Goal: Task Accomplishment & Management: Use online tool/utility

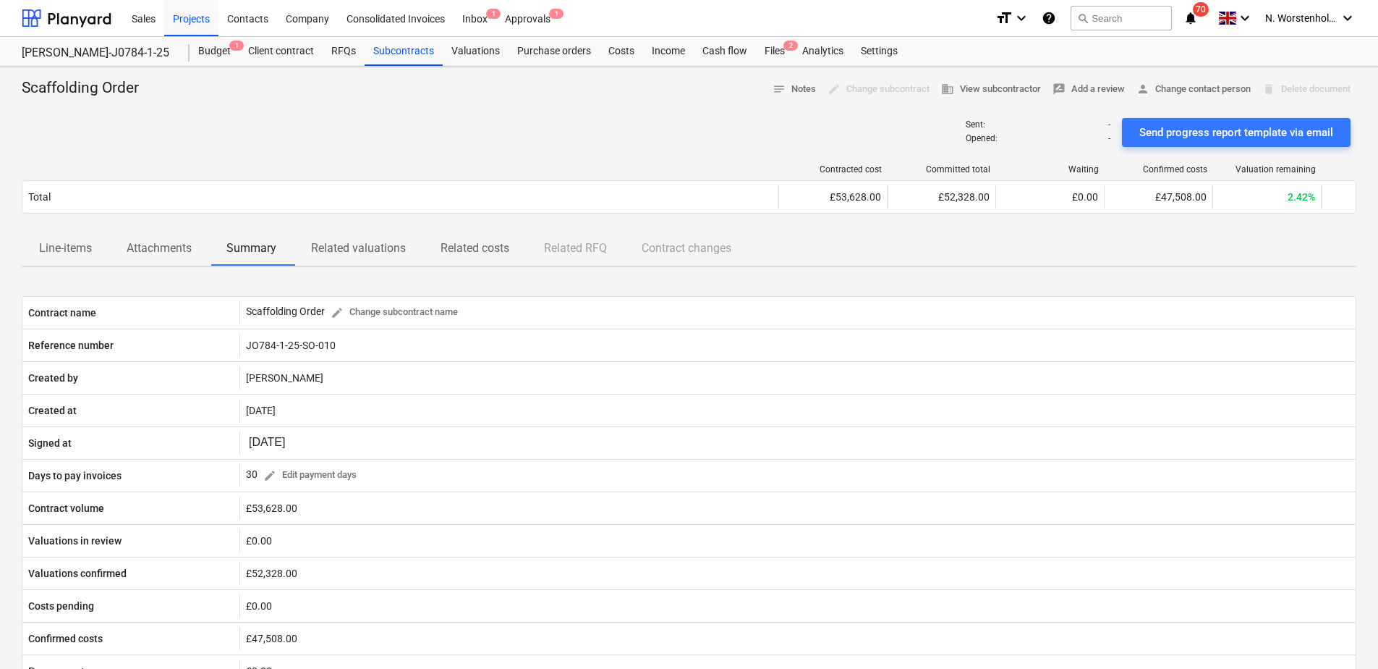
scroll to position [446, 0]
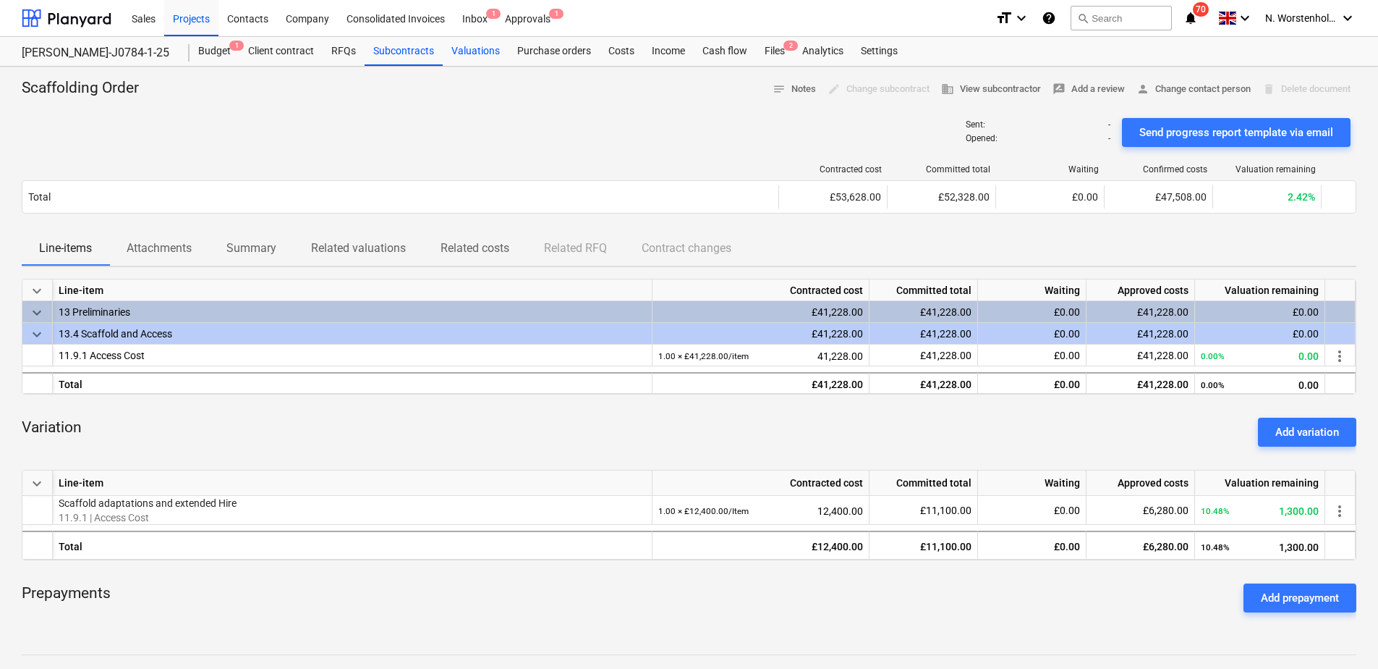
click at [455, 51] on div "Valuations" at bounding box center [476, 51] width 66 height 29
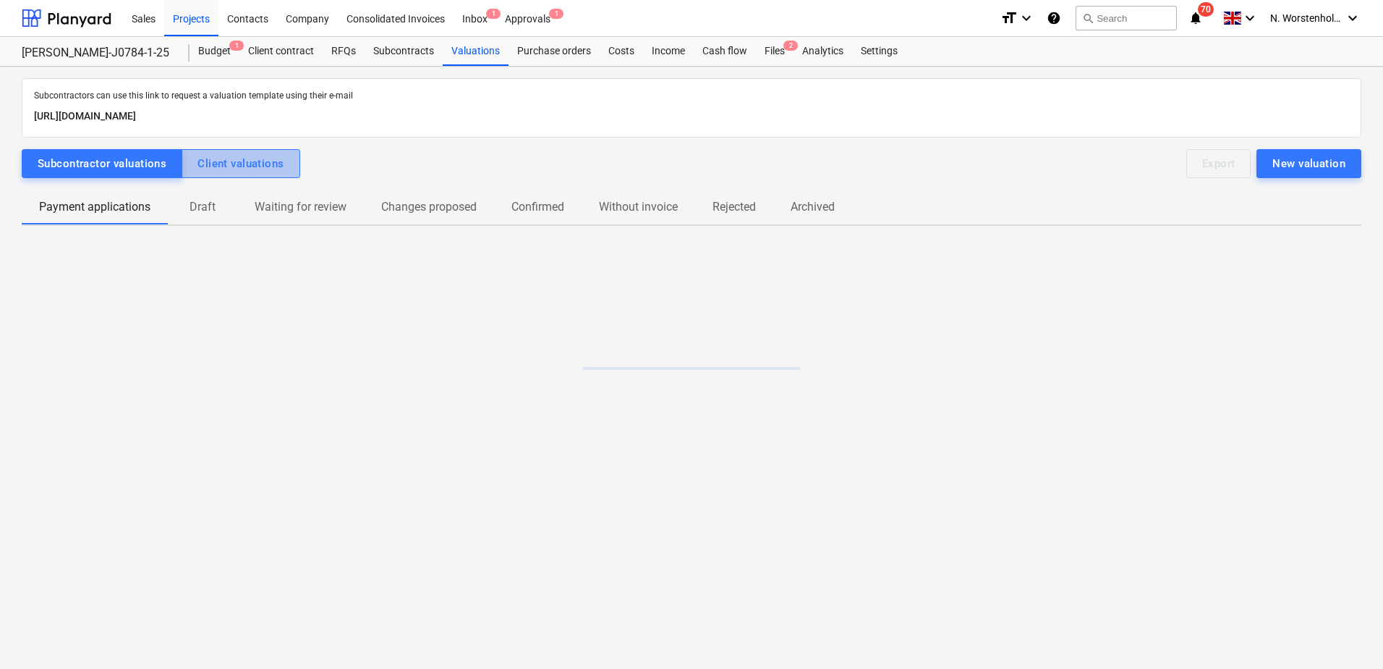
click at [243, 158] on div "Client valuations" at bounding box center [241, 163] width 86 height 19
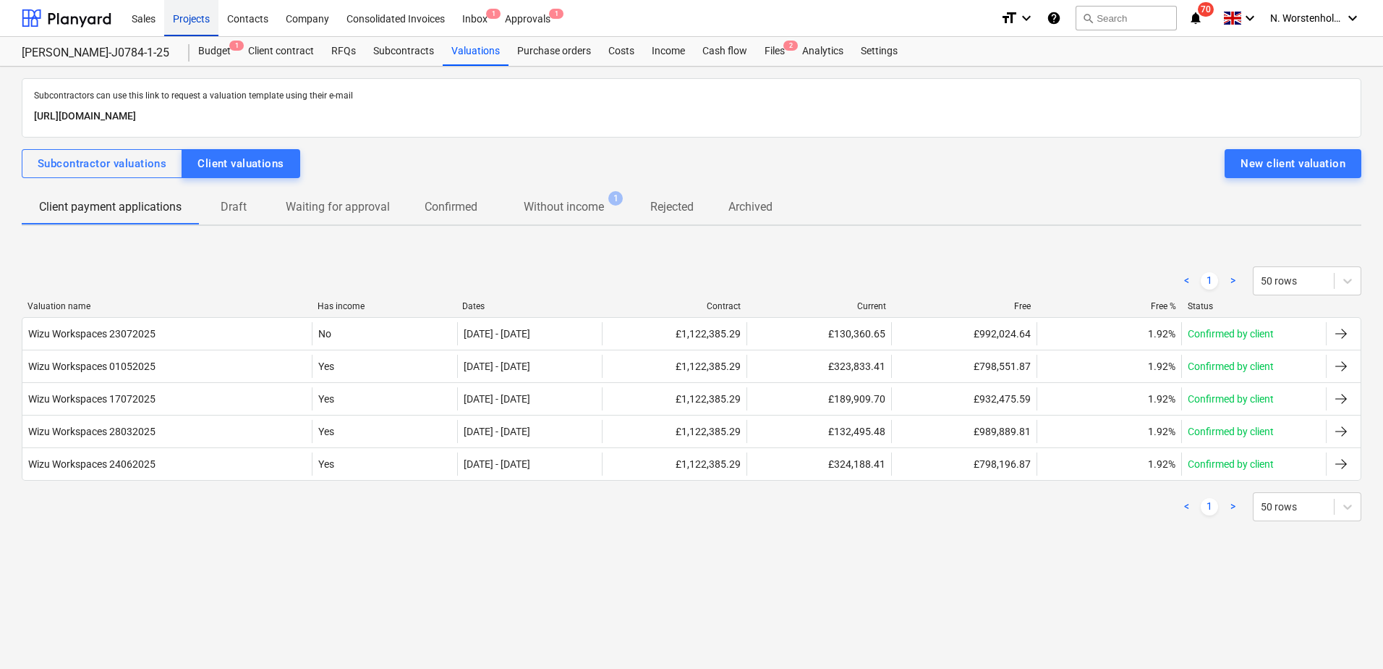
click at [187, 21] on div "Projects" at bounding box center [191, 17] width 54 height 37
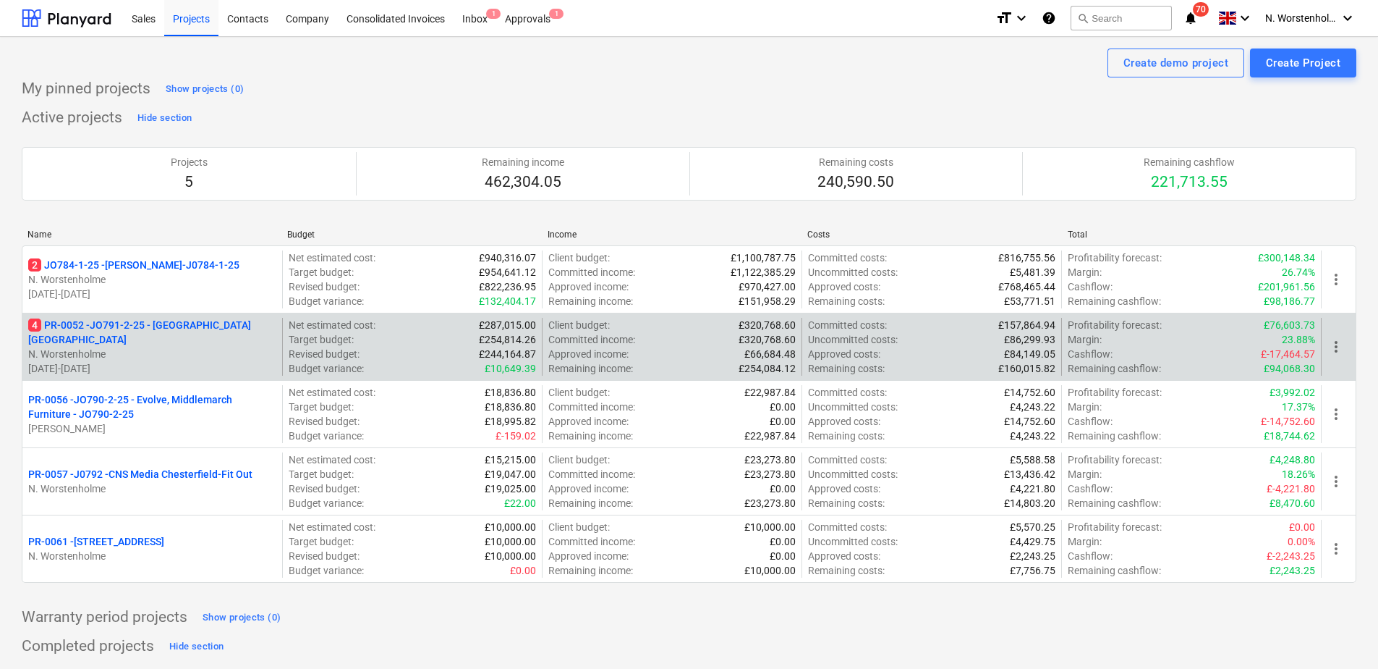
click at [153, 326] on p "4 PR-0052 - JO791-2-25 - [GEOGRAPHIC_DATA] [GEOGRAPHIC_DATA]" at bounding box center [152, 332] width 248 height 29
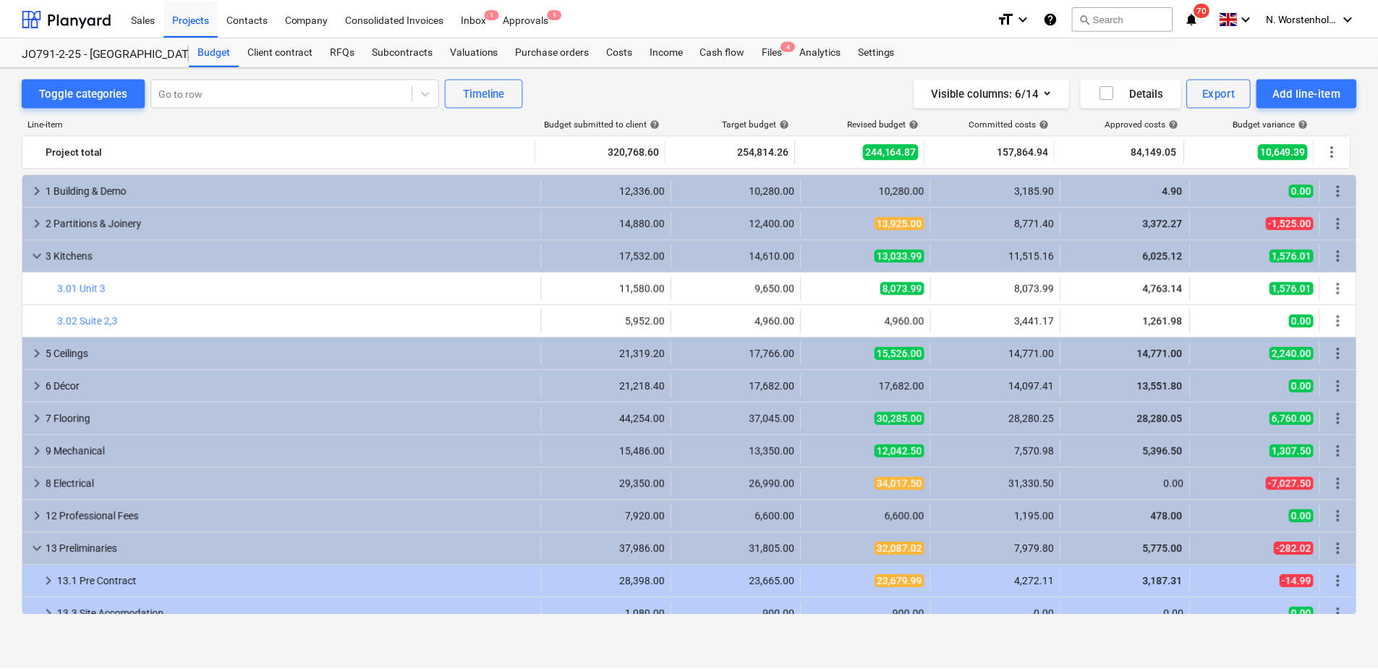
scroll to position [42, 0]
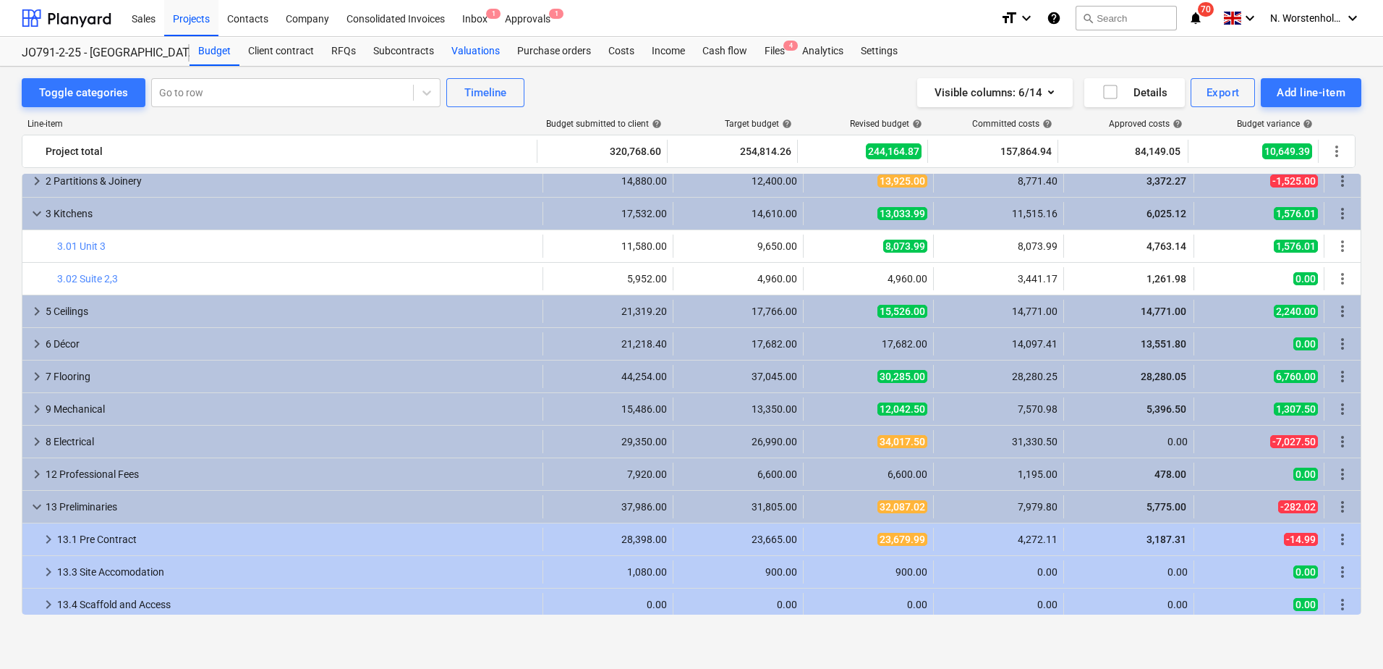
click at [468, 48] on div "Valuations" at bounding box center [476, 51] width 66 height 29
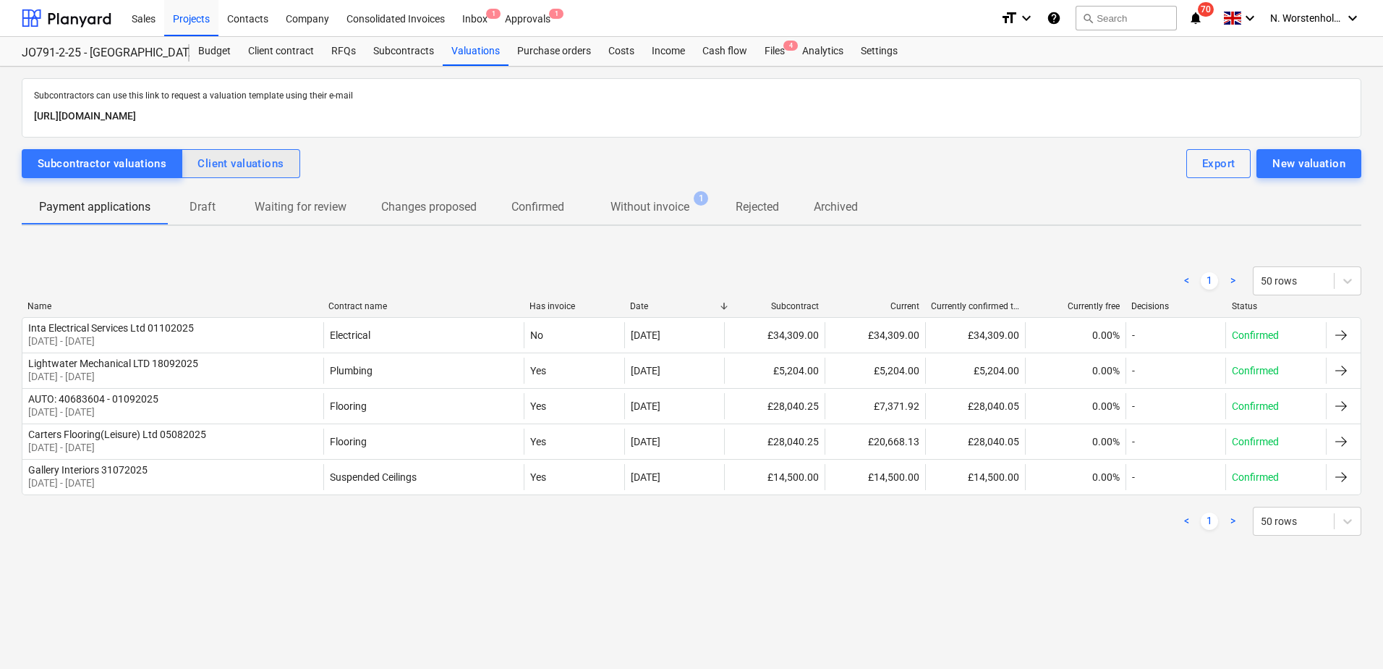
click at [237, 162] on div "Client valuations" at bounding box center [241, 163] width 86 height 19
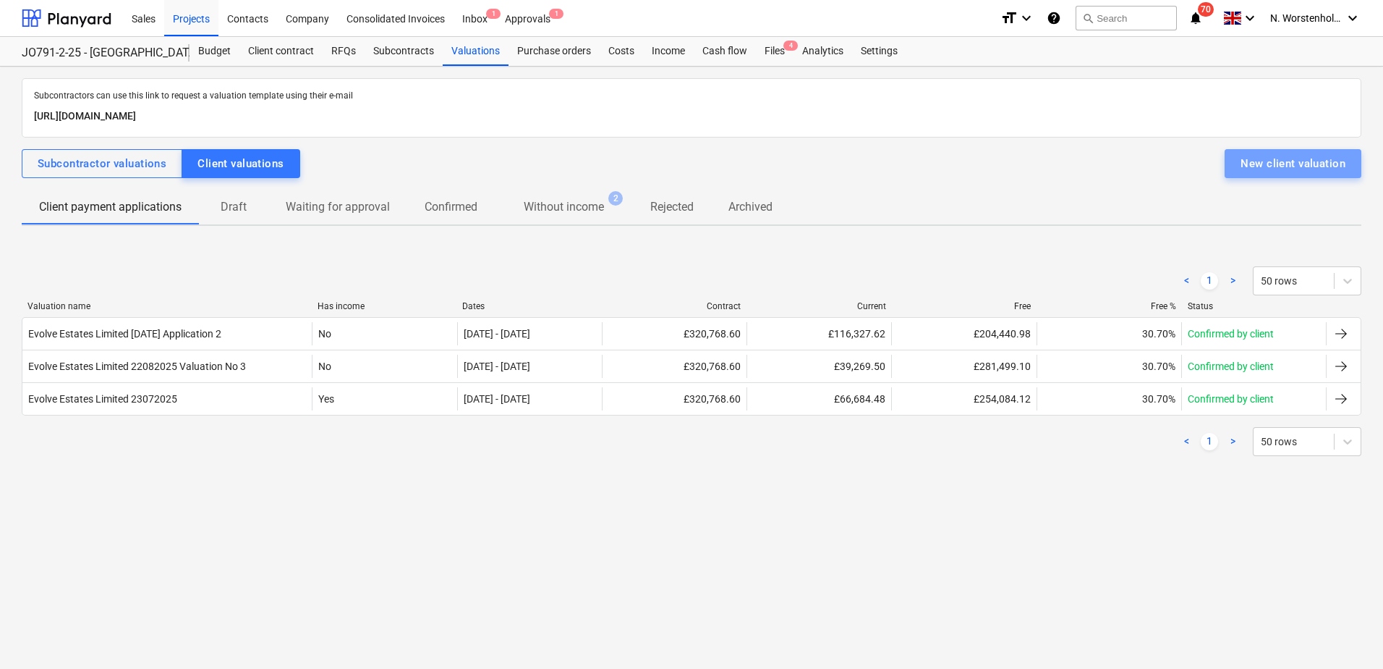
click at [1280, 164] on div "New client valuation" at bounding box center [1293, 163] width 105 height 19
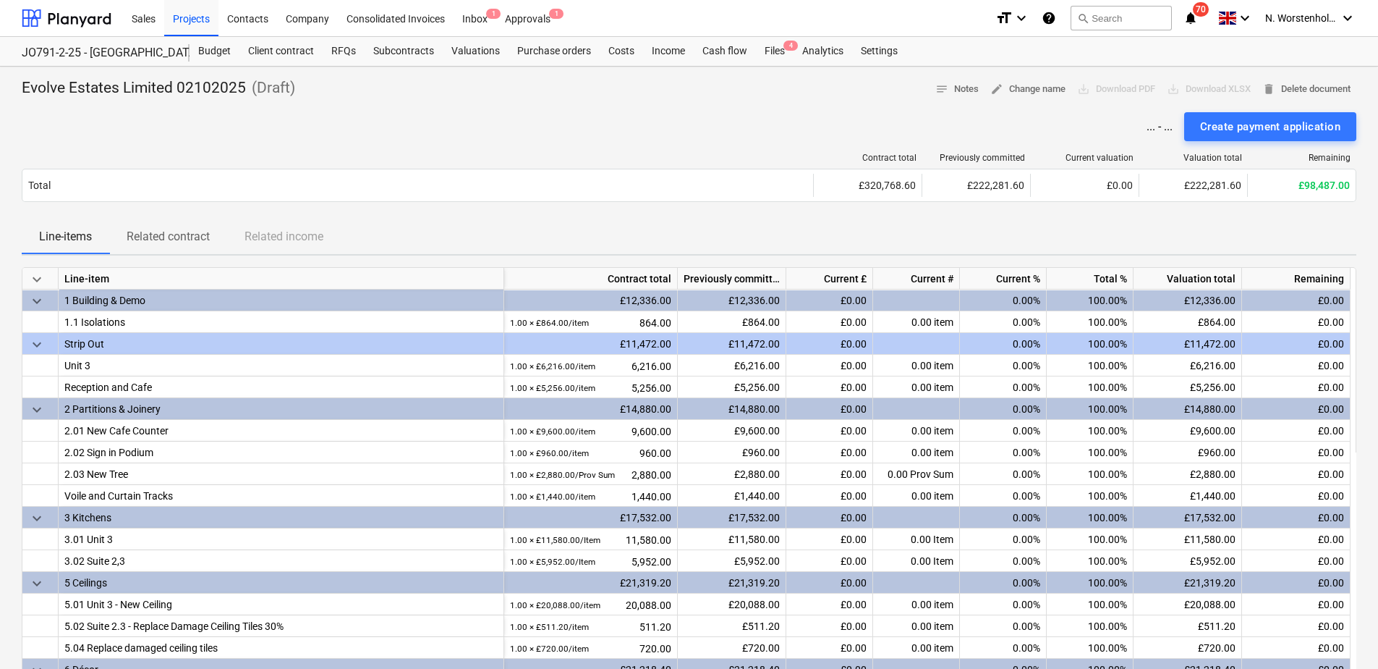
click at [104, 84] on p "Evolve Estates Limited 02102025" at bounding box center [134, 88] width 224 height 20
click at [120, 86] on p "Evolve Estates Limited 02102025" at bounding box center [134, 88] width 224 height 20
click at [264, 86] on p "( Draft )" at bounding box center [270, 88] width 49 height 20
click at [124, 84] on p "Evolve Estates Limited 02102025" at bounding box center [134, 88] width 224 height 20
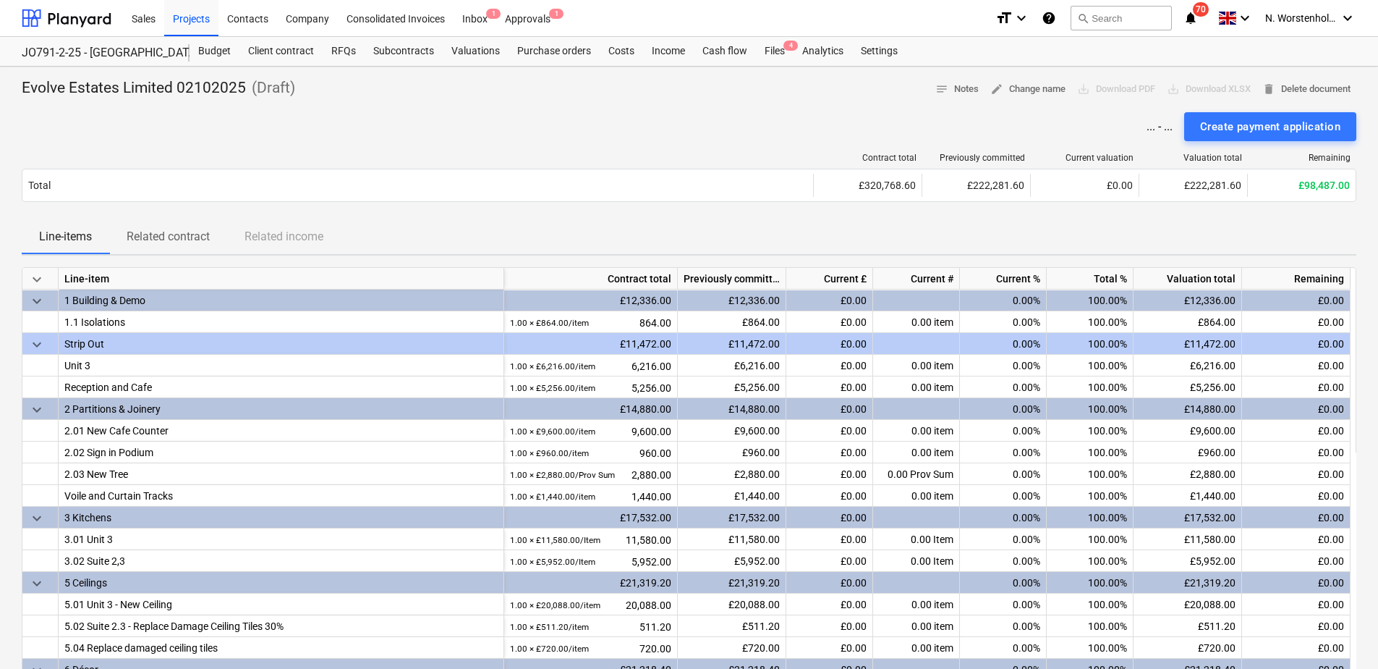
click at [240, 84] on p "Evolve Estates Limited 02102025" at bounding box center [134, 88] width 224 height 20
click at [246, 85] on p "( Draft )" at bounding box center [270, 88] width 49 height 20
click at [1004, 83] on span "edit Change name" at bounding box center [1028, 89] width 75 height 17
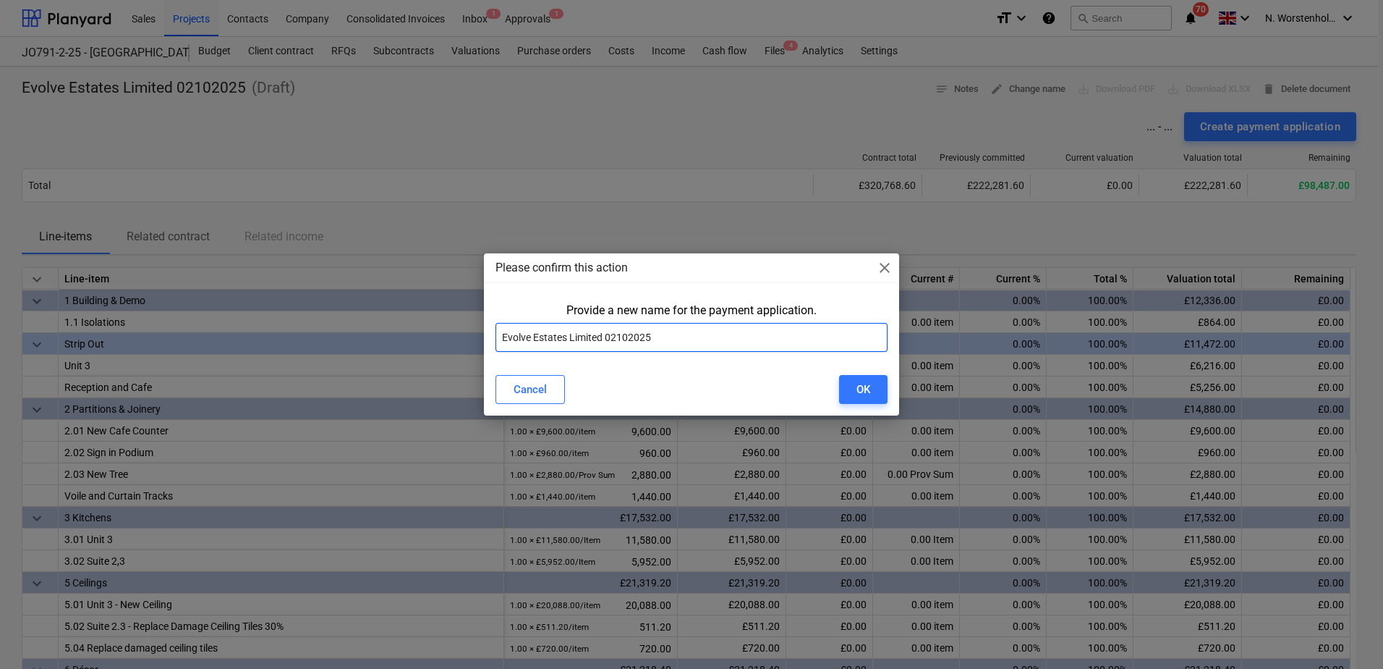
click at [602, 338] on input "Evolve Estates Limited 02102025" at bounding box center [692, 337] width 392 height 29
click at [658, 340] on input "Evolve Estates Limited Suite 2M 02102025" at bounding box center [692, 337] width 392 height 29
click at [672, 338] on input "Evolve Estates Limited Suite 2M 02 102025" at bounding box center [692, 337] width 392 height 29
type input "Evolve Estates Limited Suite 2M [DATE]"
click at [857, 386] on div "OK" at bounding box center [864, 389] width 14 height 19
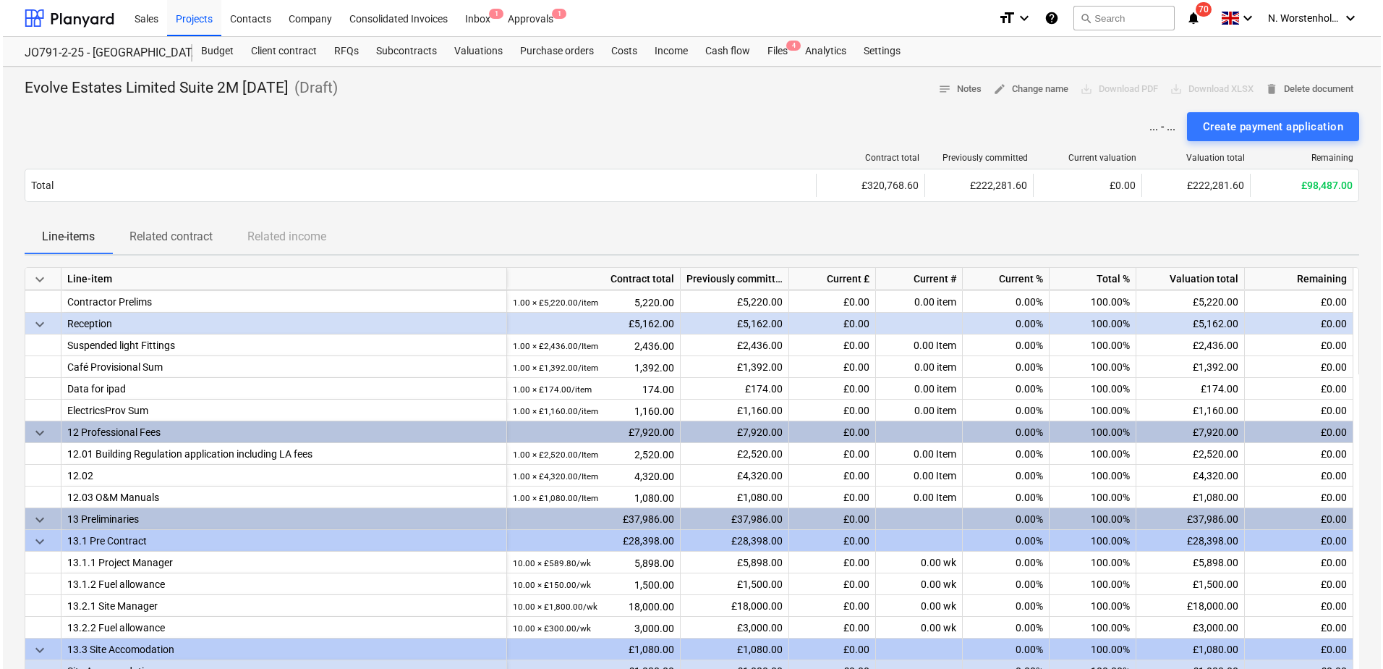
scroll to position [720, 0]
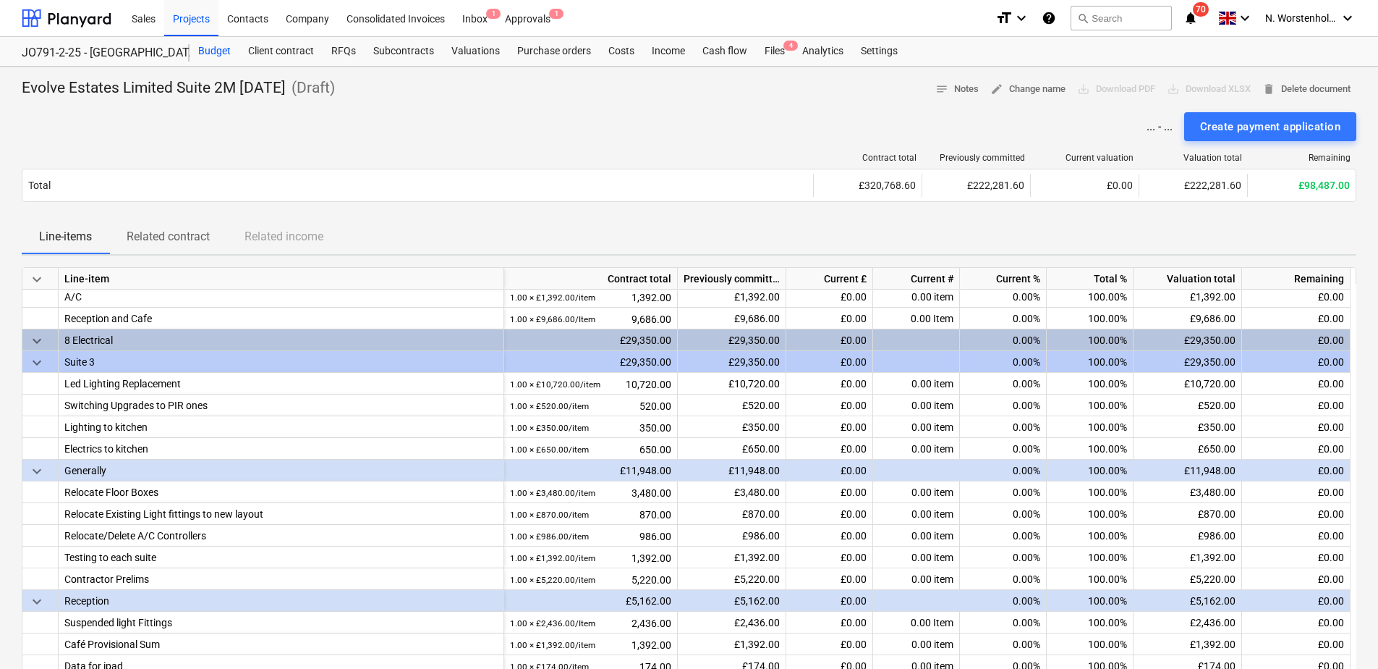
click at [216, 48] on div "Budget" at bounding box center [215, 51] width 50 height 29
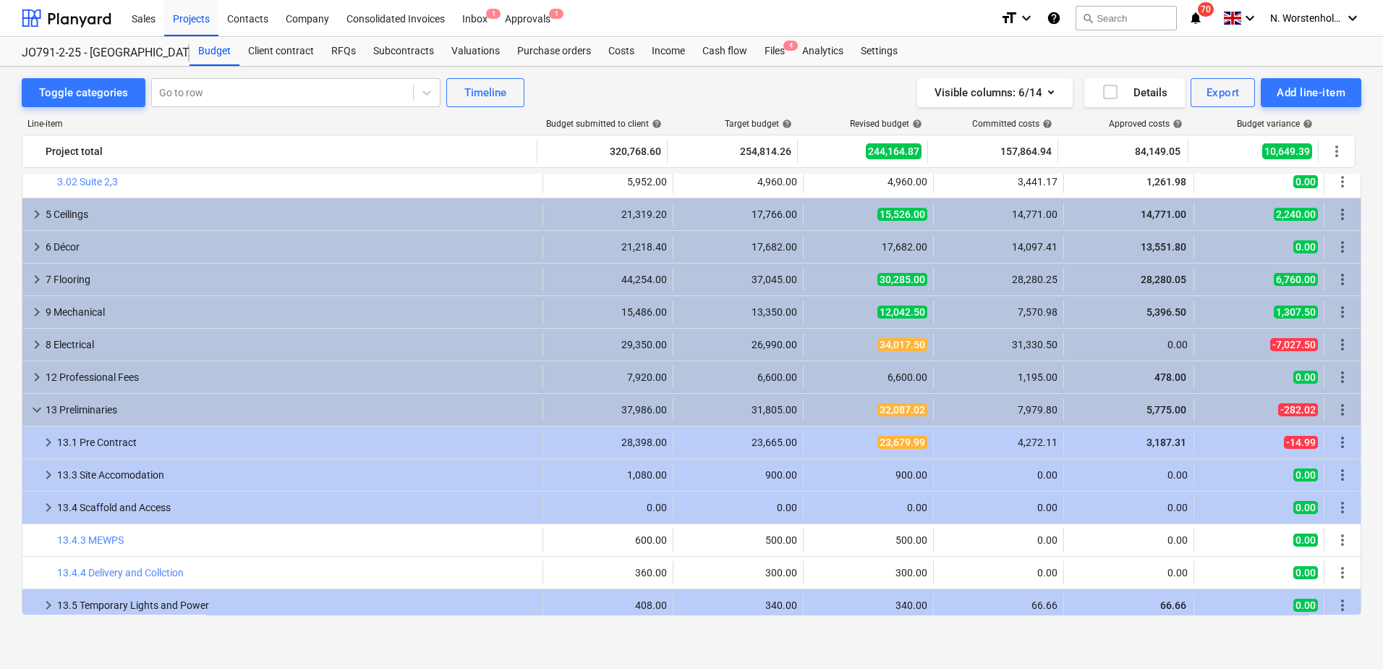
scroll to position [145, 0]
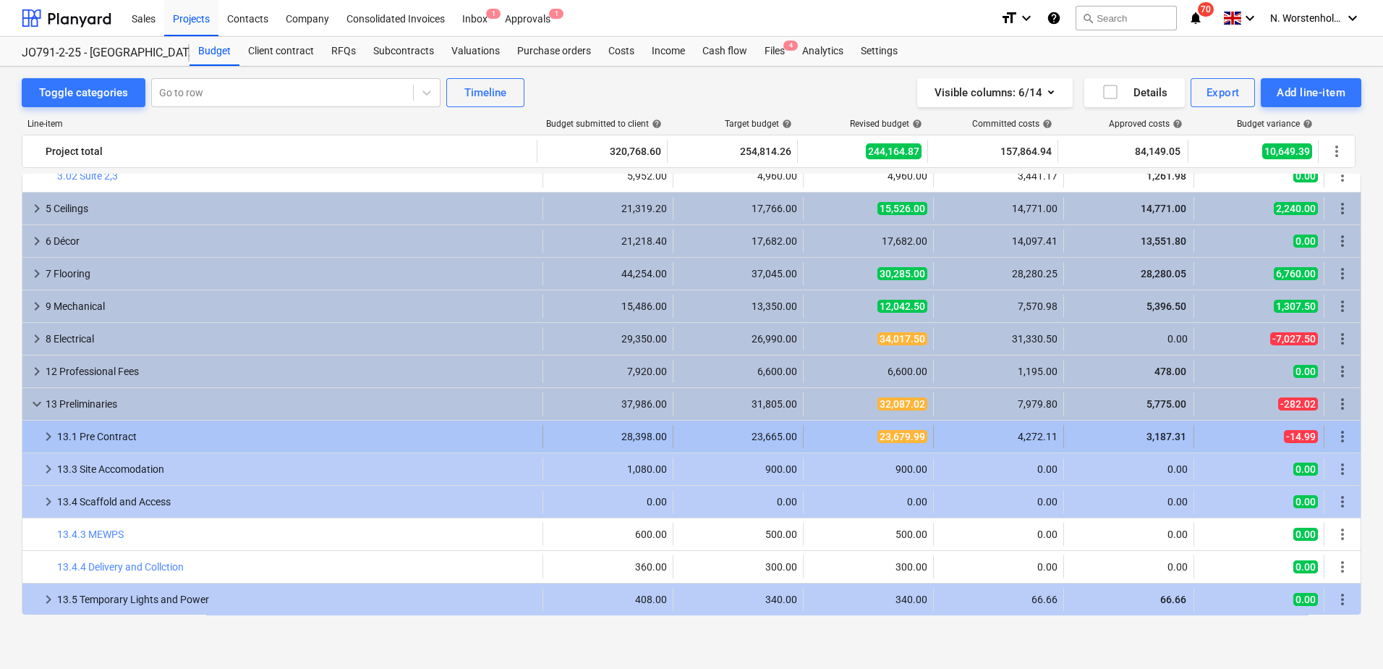
click at [51, 433] on span "keyboard_arrow_right" at bounding box center [48, 436] width 17 height 17
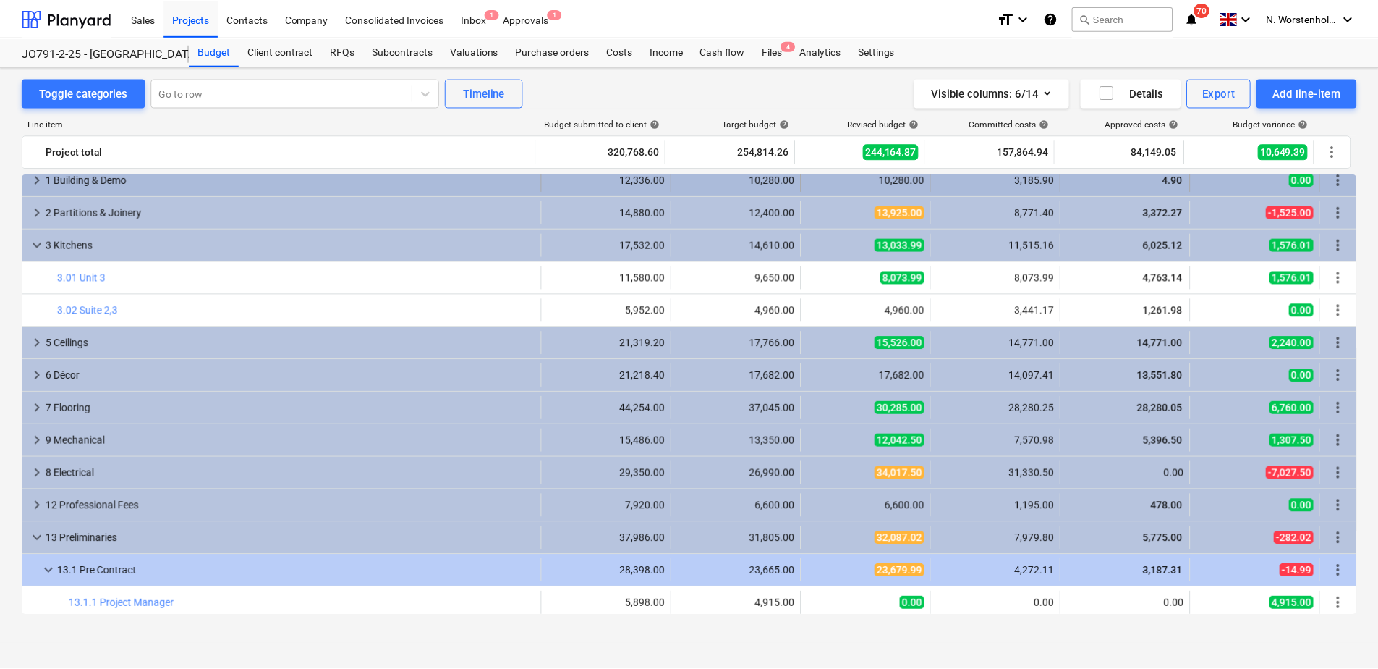
scroll to position [0, 0]
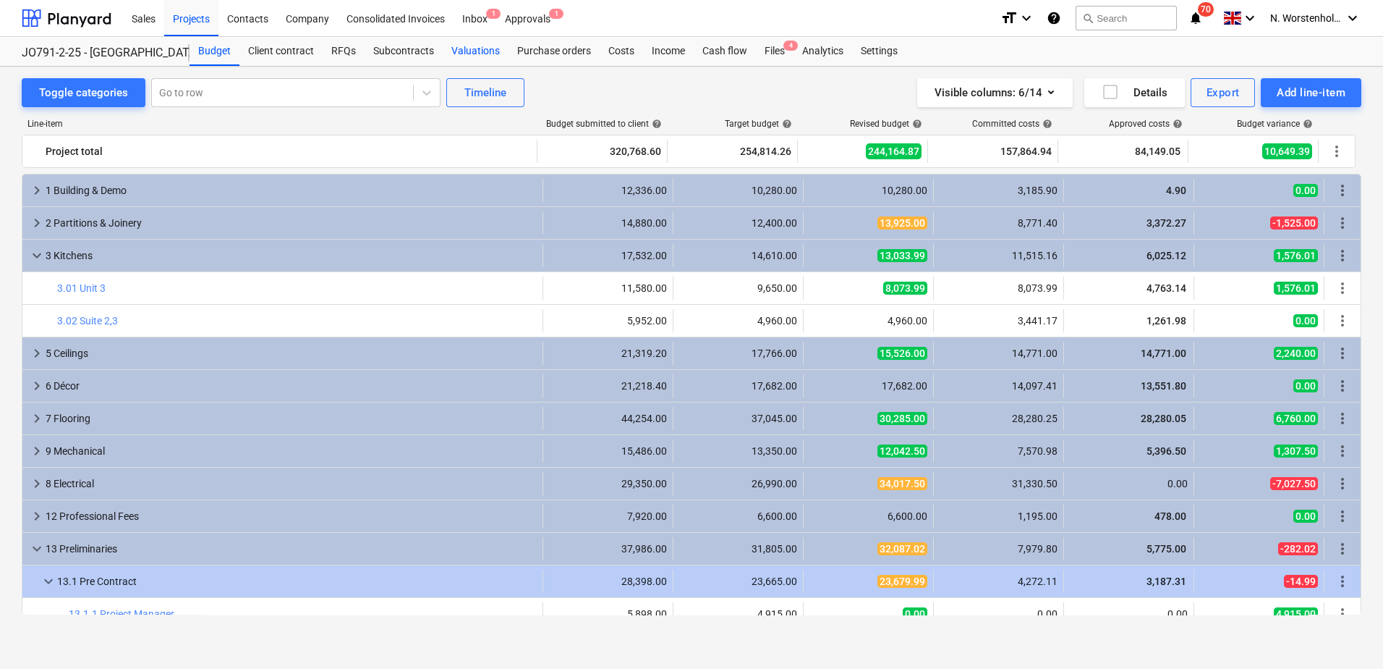
click at [473, 46] on div "Valuations" at bounding box center [476, 51] width 66 height 29
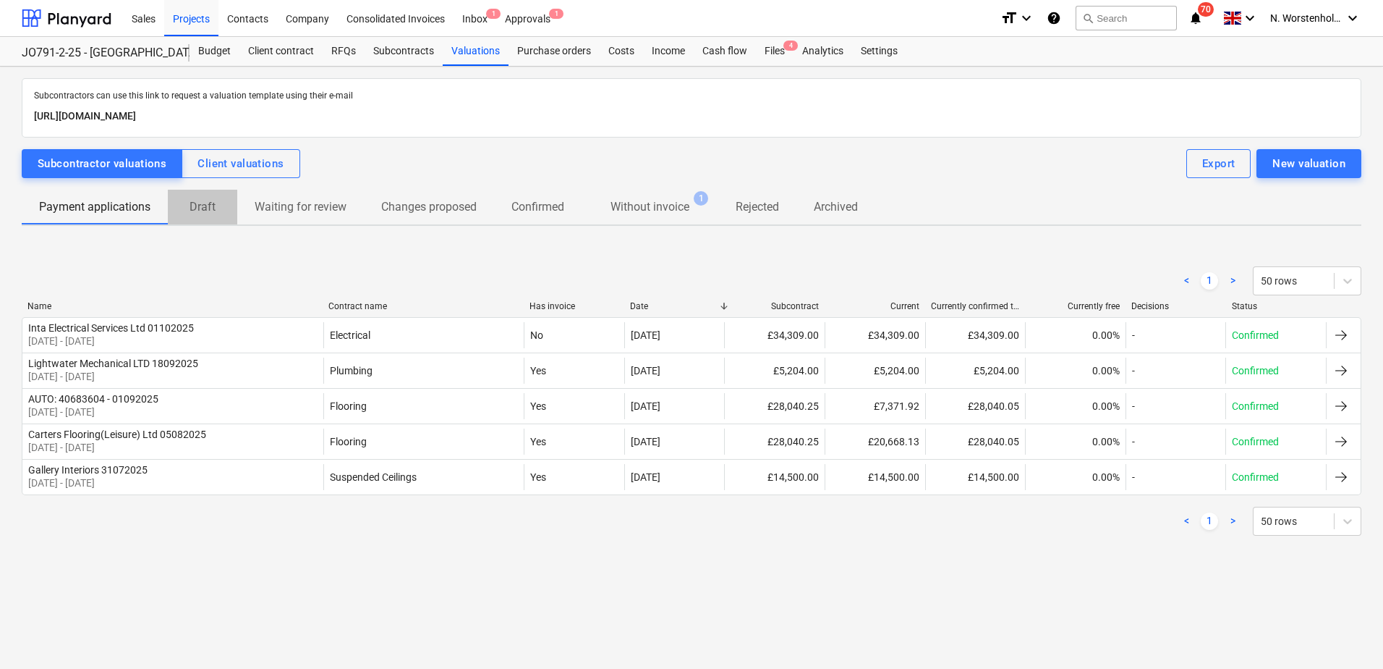
click at [210, 203] on p "Draft" at bounding box center [202, 206] width 35 height 17
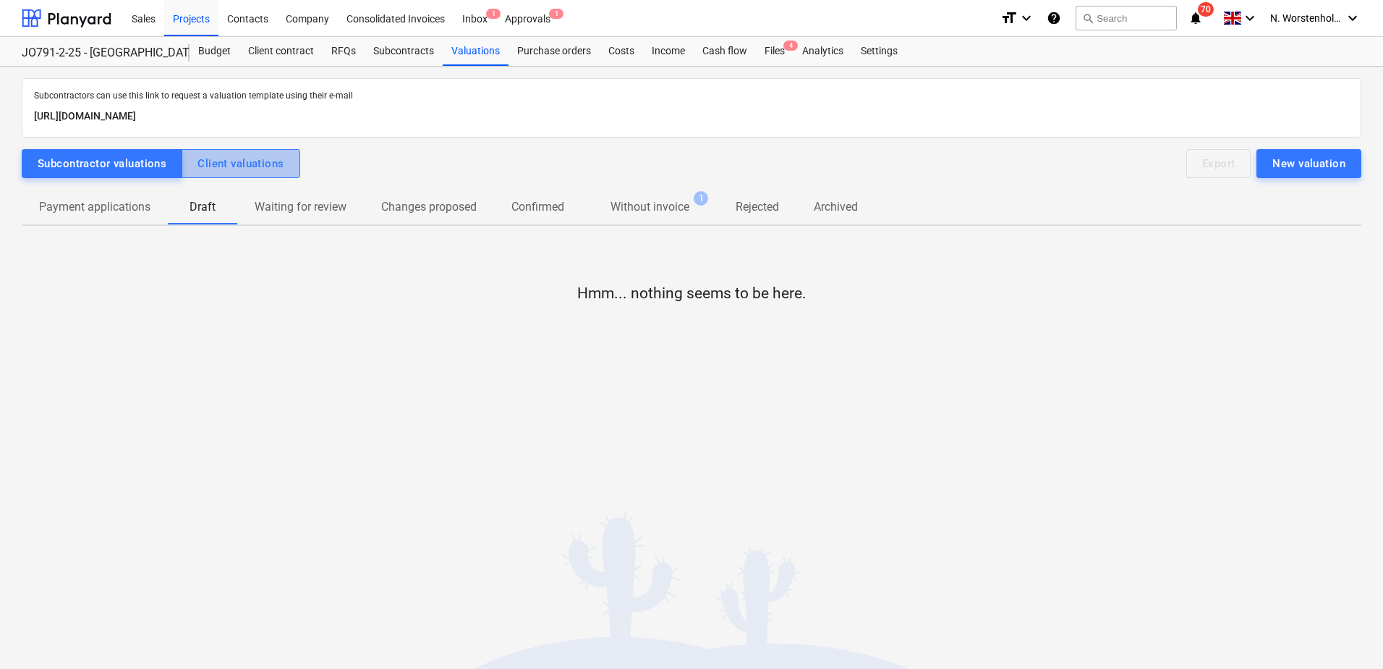
click at [242, 162] on div "Client valuations" at bounding box center [241, 163] width 86 height 19
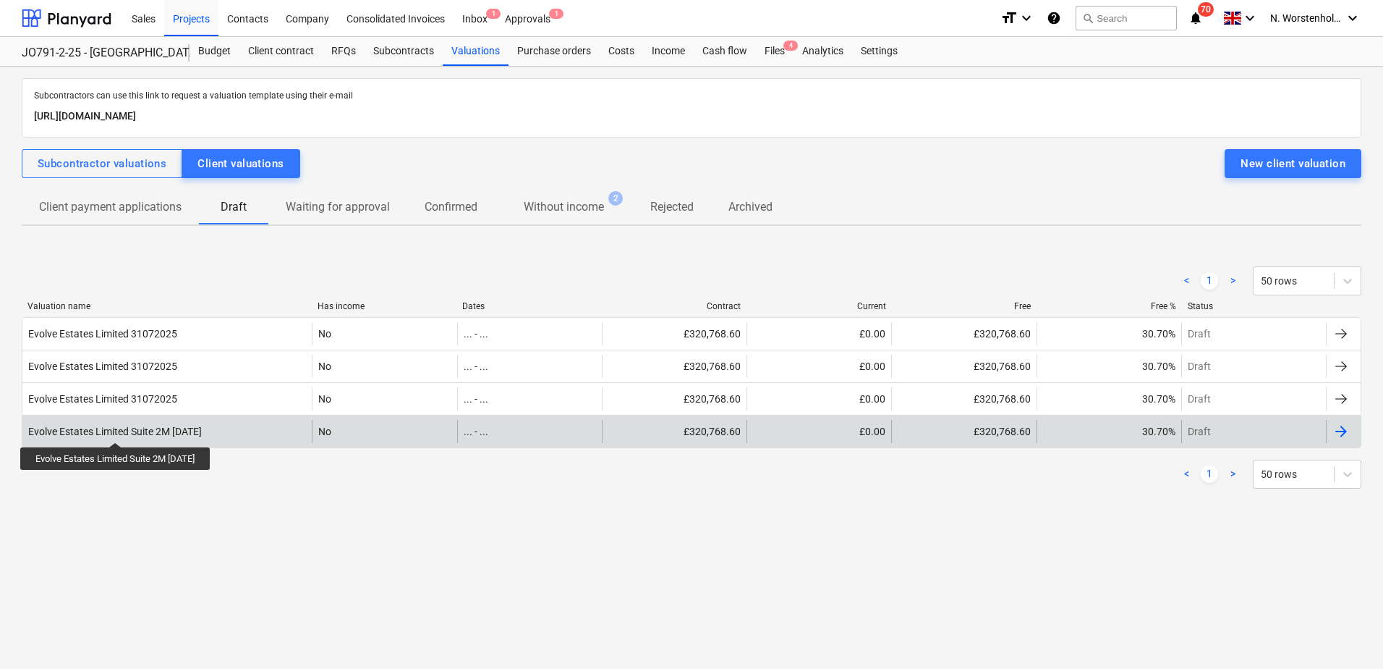
click at [127, 429] on div "Evolve Estates Limited Suite 2M [DATE]" at bounding box center [115, 431] width 174 height 12
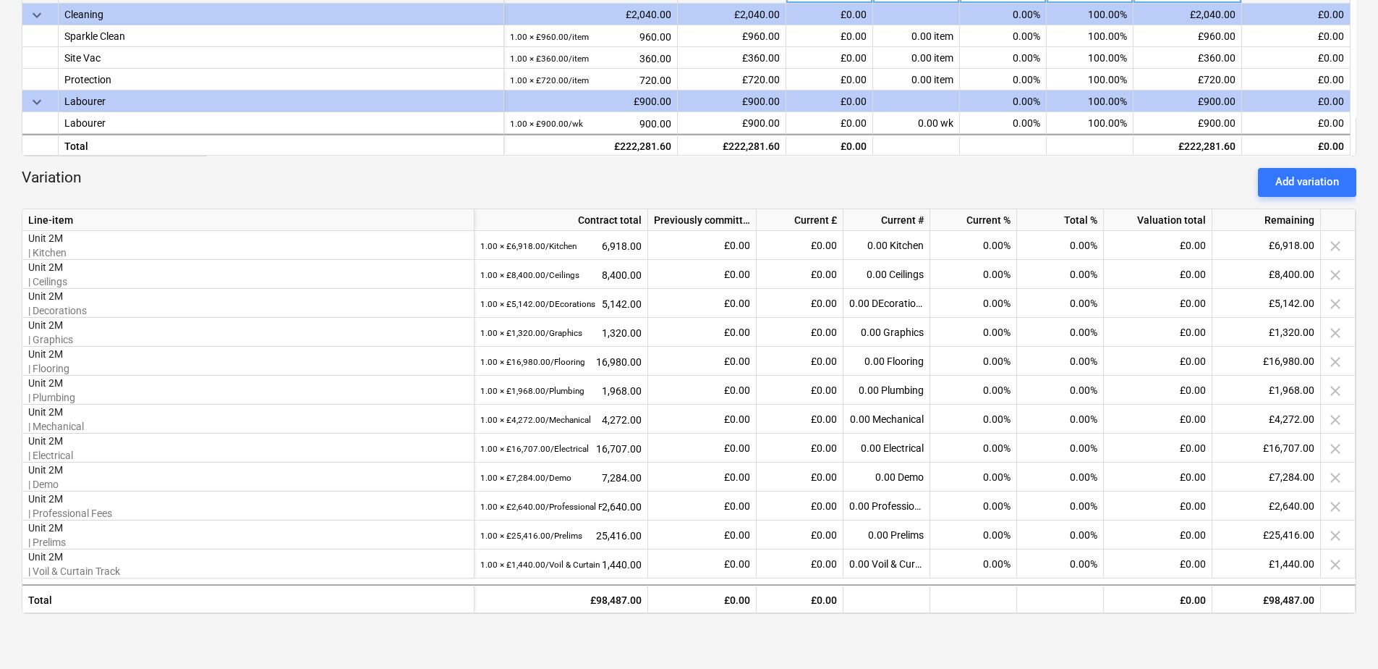
scroll to position [1226, 0]
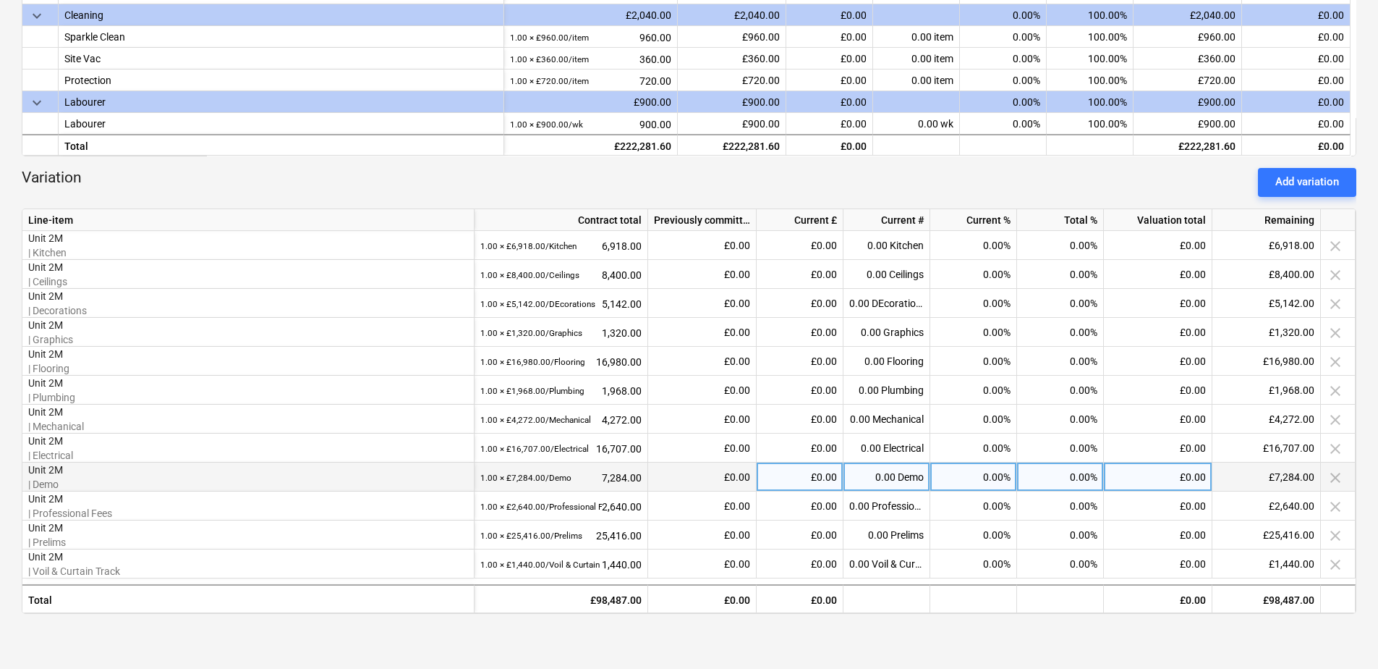
click at [1061, 488] on div "0.00%" at bounding box center [1060, 476] width 87 height 29
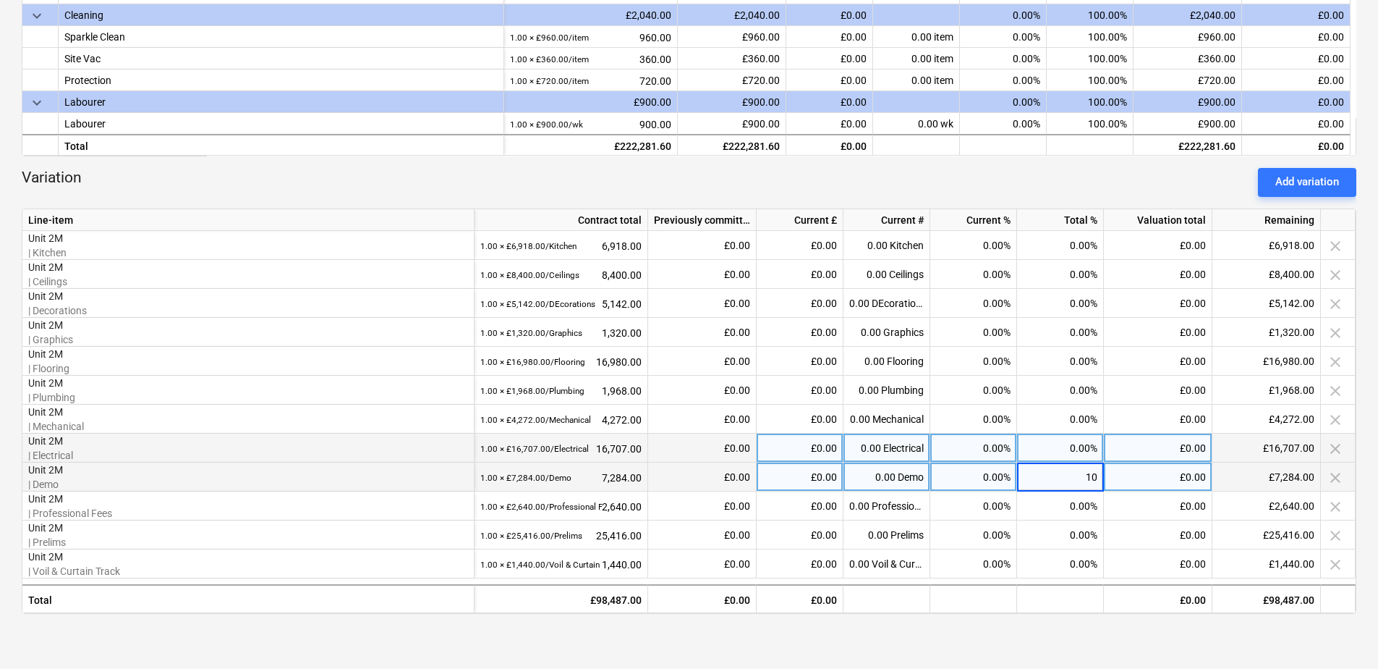
type input "100"
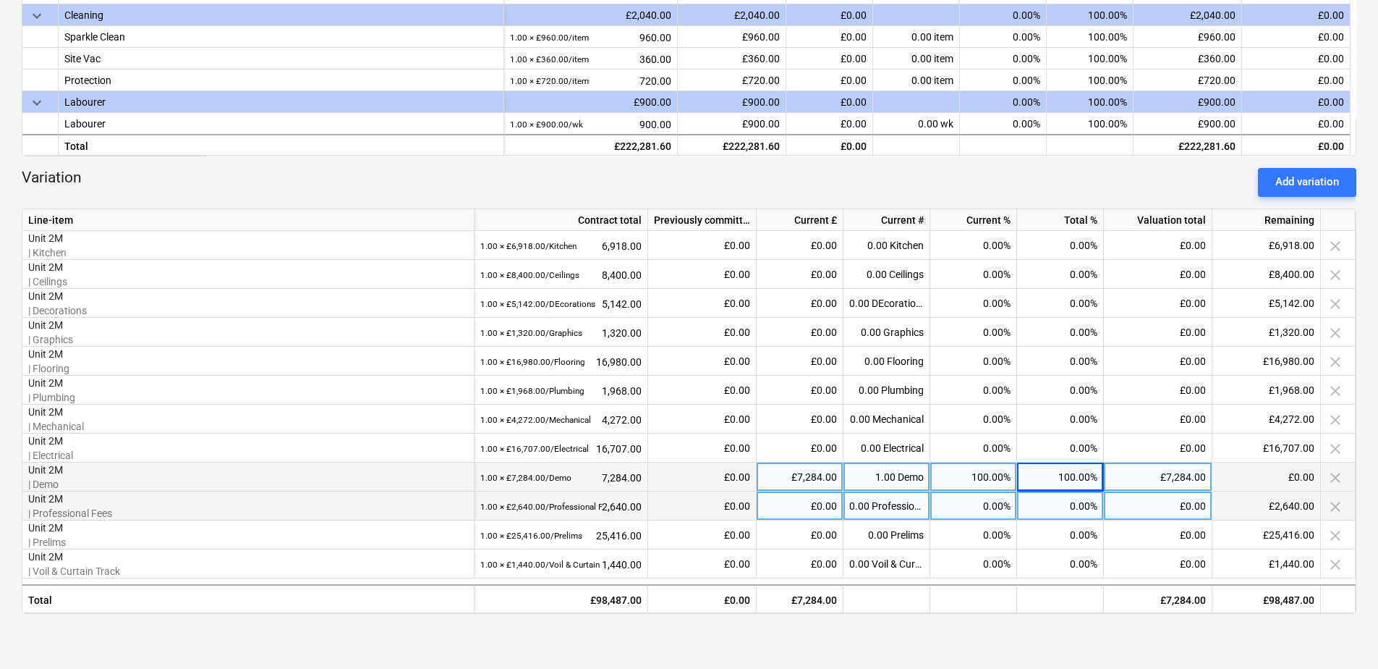
click at [1060, 510] on div "0.00%" at bounding box center [1060, 505] width 87 height 29
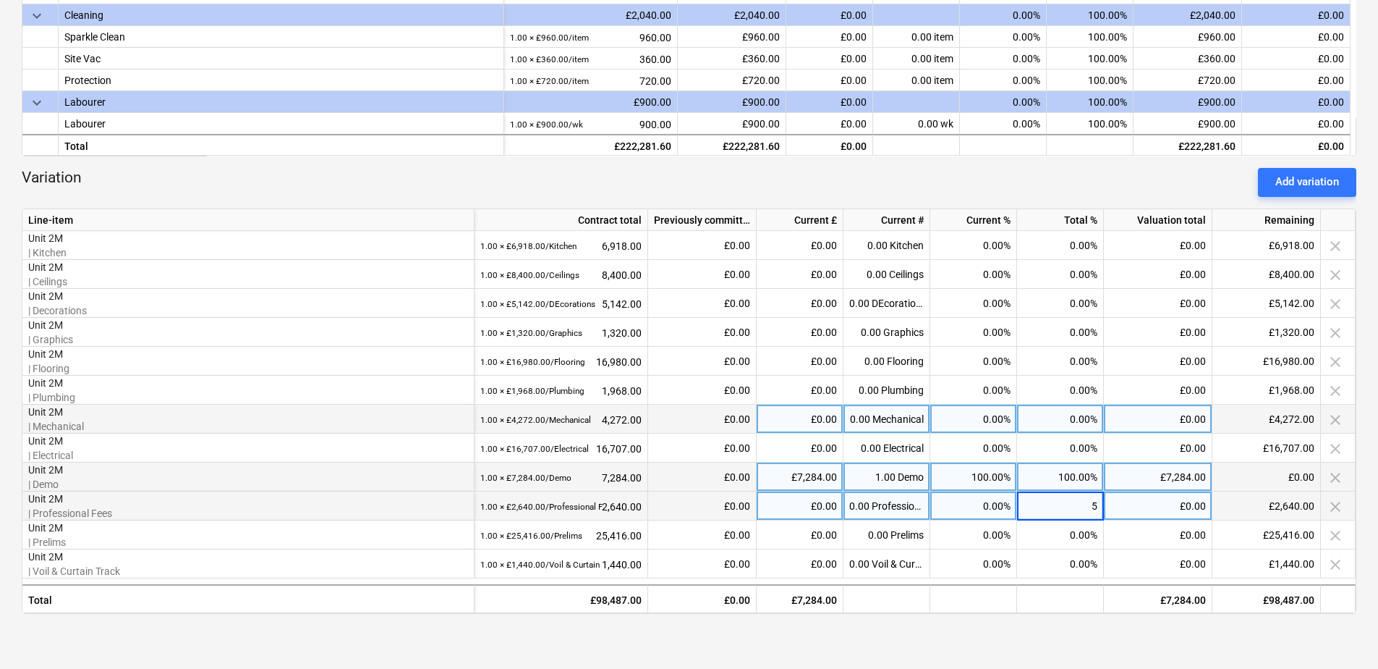
type input "50"
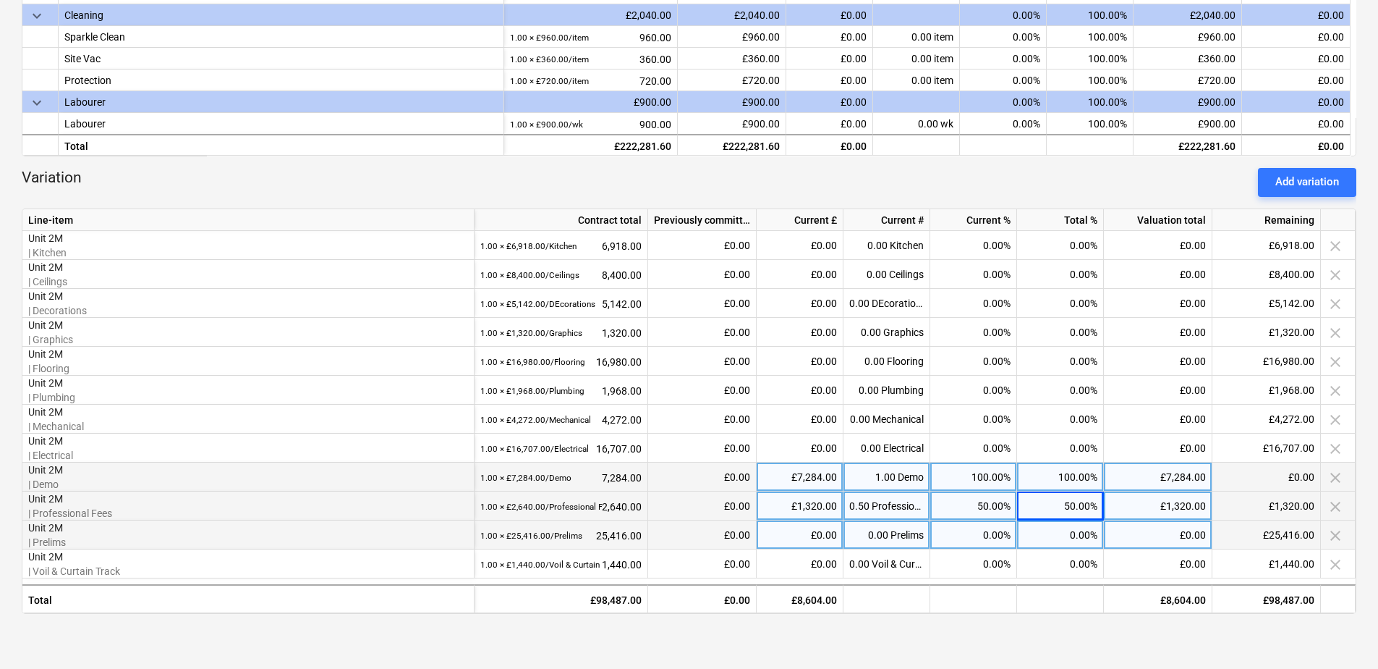
click at [1067, 530] on div "0.00%" at bounding box center [1060, 534] width 87 height 29
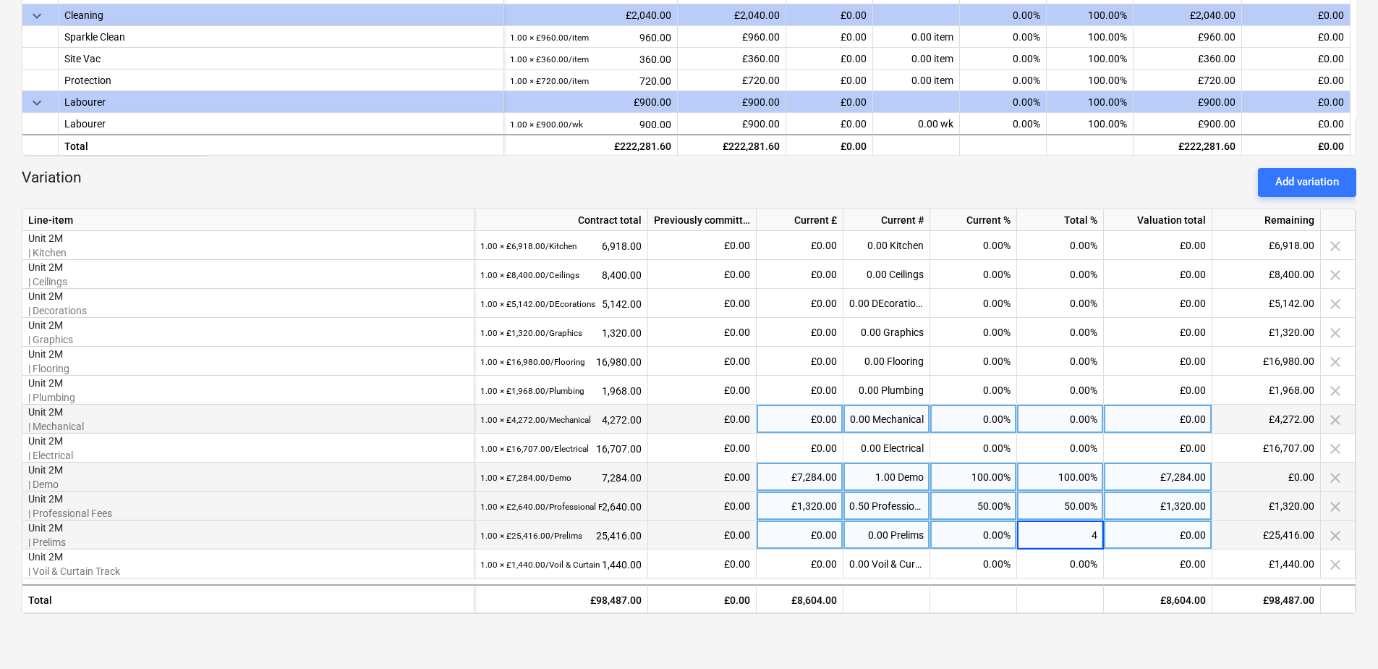
type input "40"
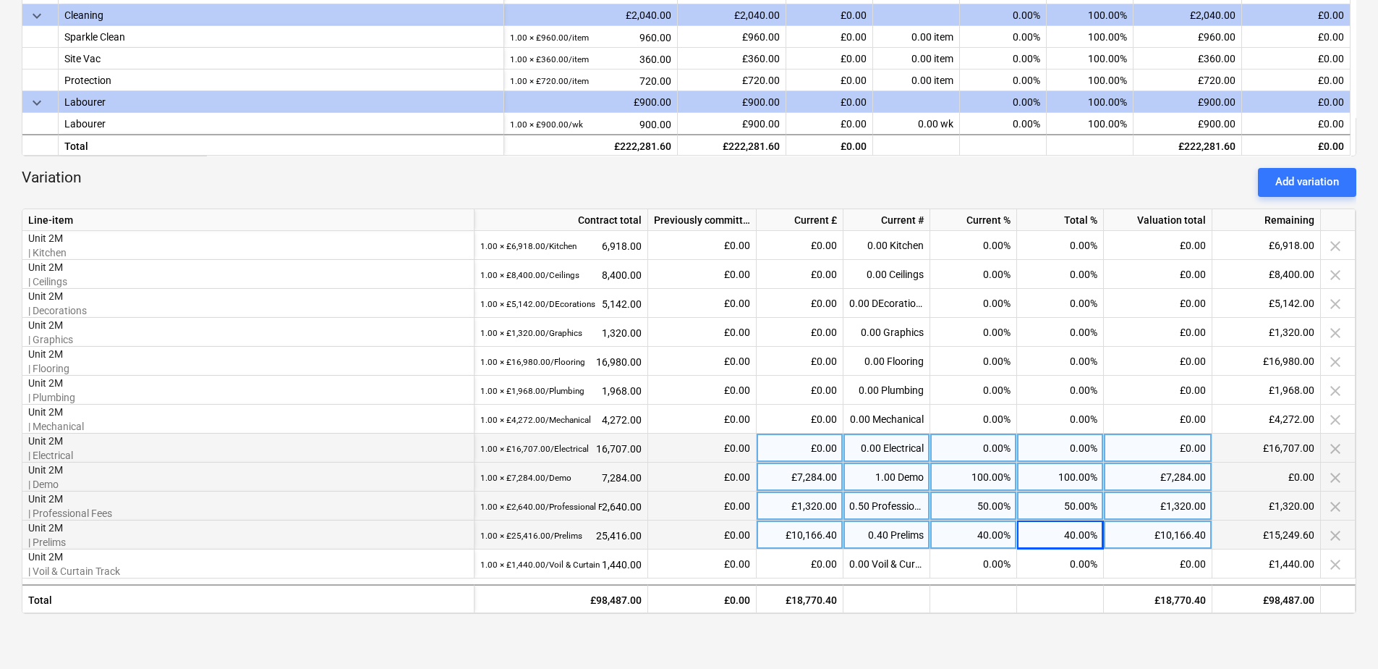
click at [1062, 452] on div "0.00%" at bounding box center [1060, 447] width 87 height 29
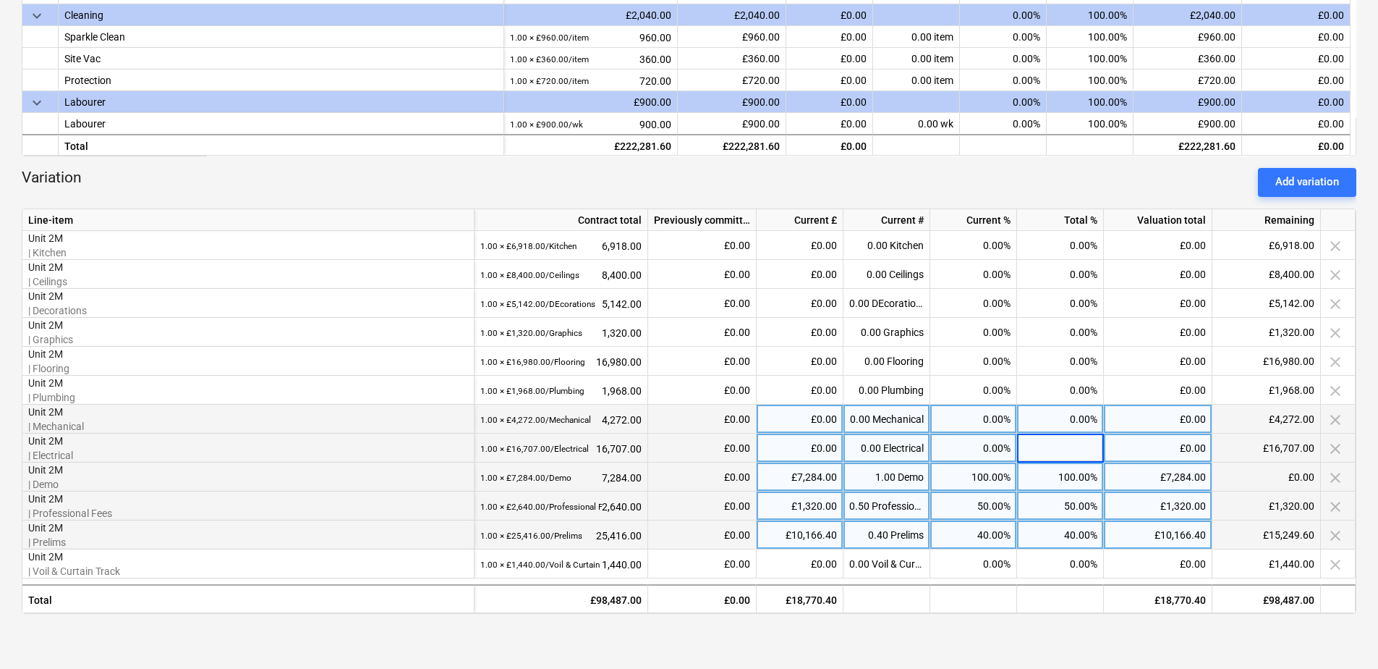
type input "2"
type input "30"
click at [1073, 418] on div "0.00%" at bounding box center [1060, 418] width 87 height 29
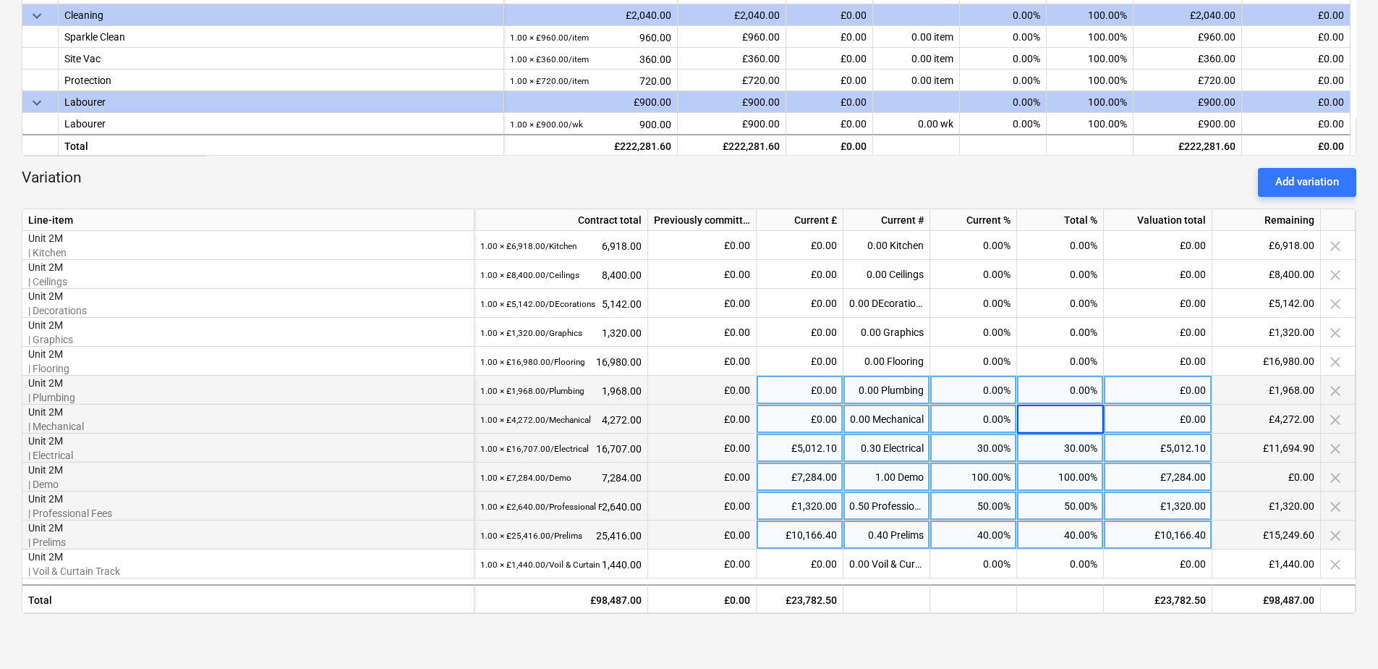
type input "0"
click at [1078, 390] on div "0.00%" at bounding box center [1060, 390] width 87 height 29
type input "35"
click at [1065, 392] on div "25.00%" at bounding box center [1060, 390] width 87 height 29
type input "35"
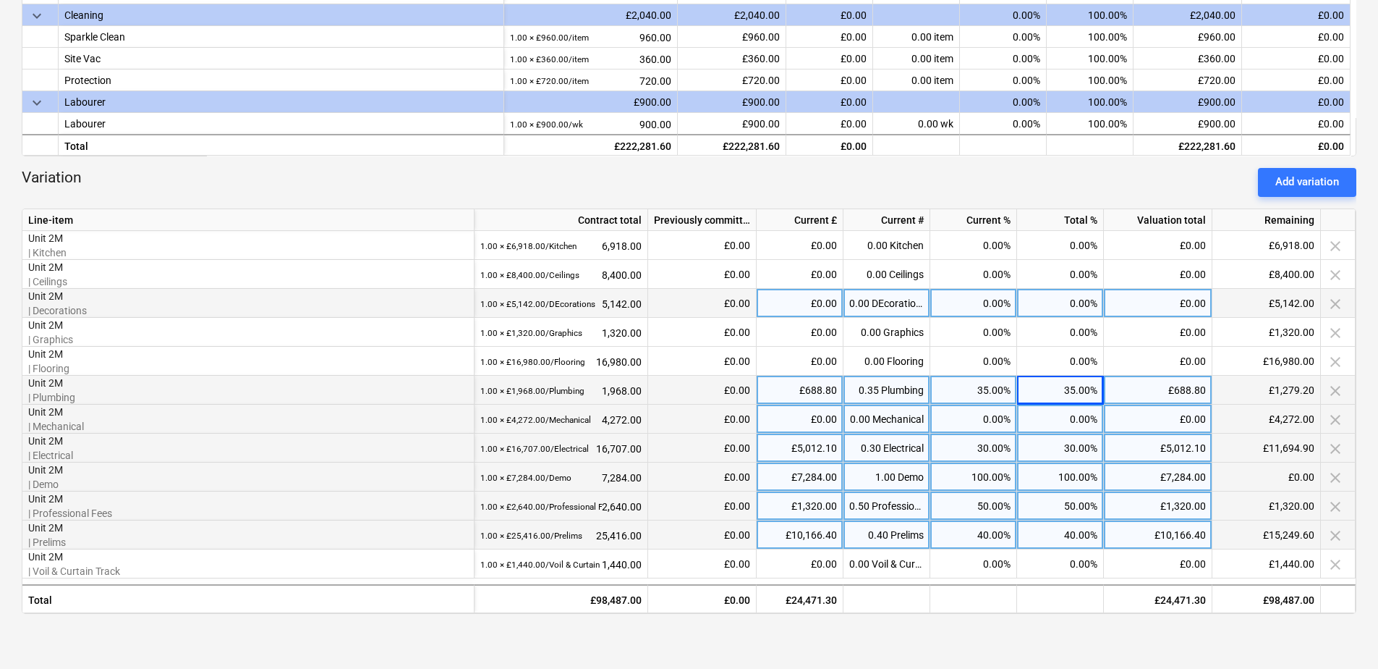
click at [1052, 303] on div "0.00%" at bounding box center [1060, 303] width 87 height 29
type input "25"
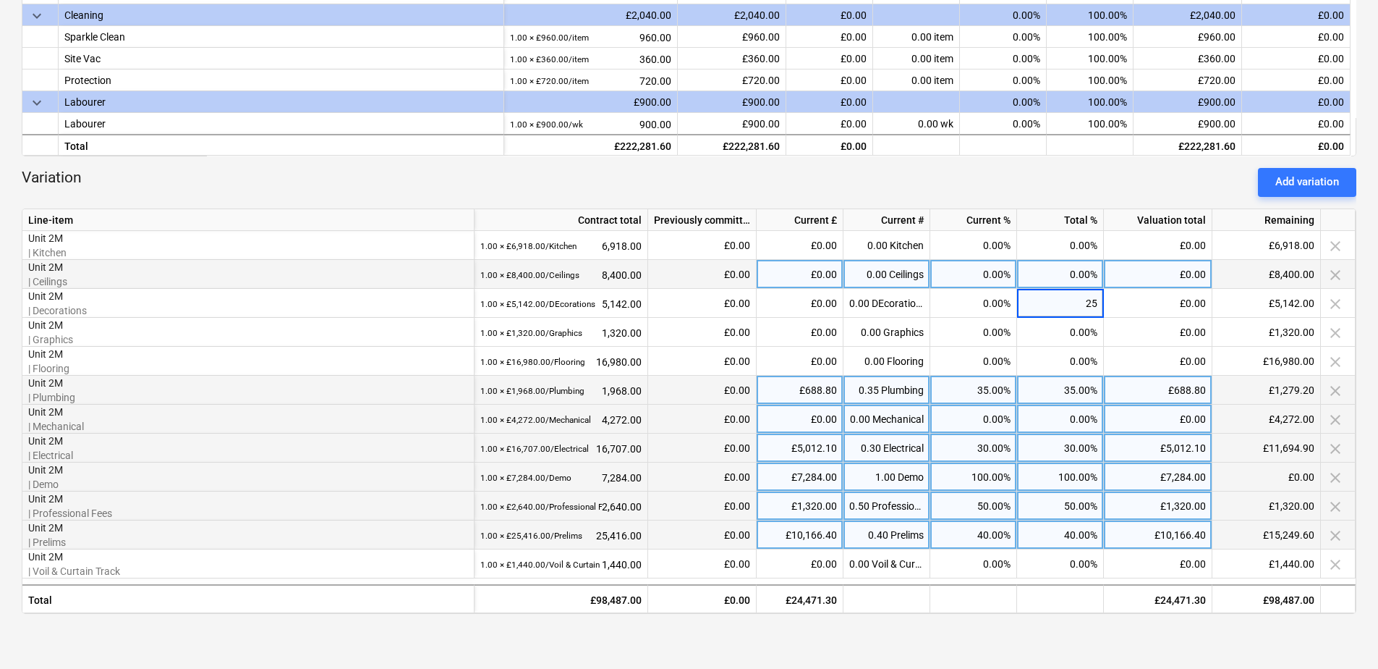
click at [1060, 276] on div "0.00%" at bounding box center [1060, 274] width 87 height 29
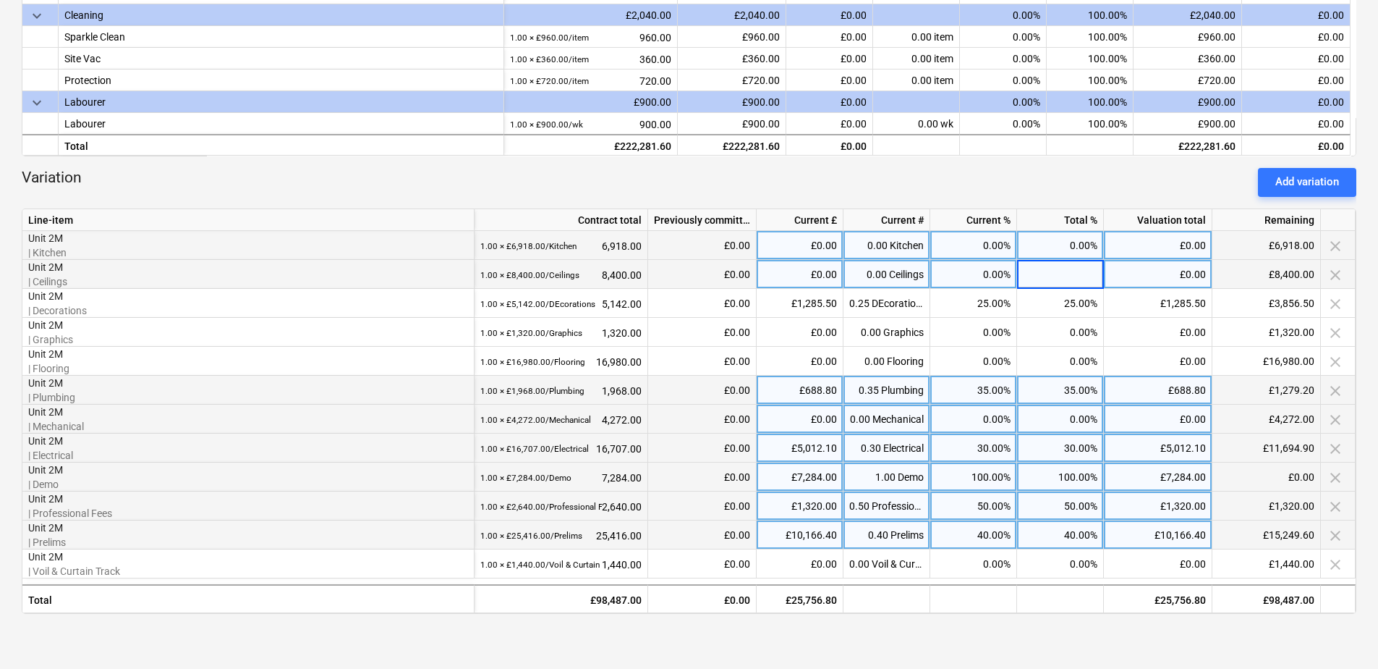
click at [1063, 246] on div "0.00%" at bounding box center [1060, 245] width 87 height 29
type input "40"
click at [1053, 393] on div "35.00%" at bounding box center [1060, 390] width 87 height 29
type input "50"
click at [1064, 444] on div "30.00%" at bounding box center [1060, 447] width 87 height 29
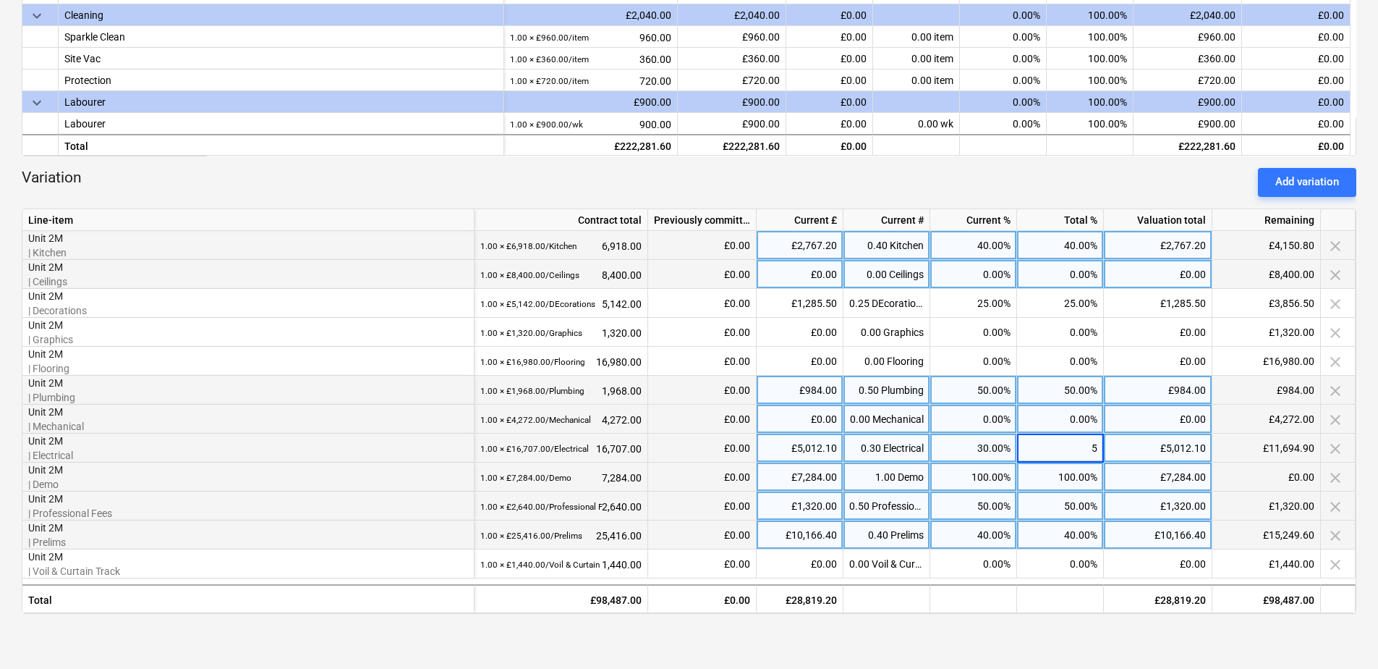
type input "50"
click at [1135, 641] on div "keyboard_arrow_down Line-item Contract total Previously committed Current £ Cur…" at bounding box center [689, 168] width 1335 height 960
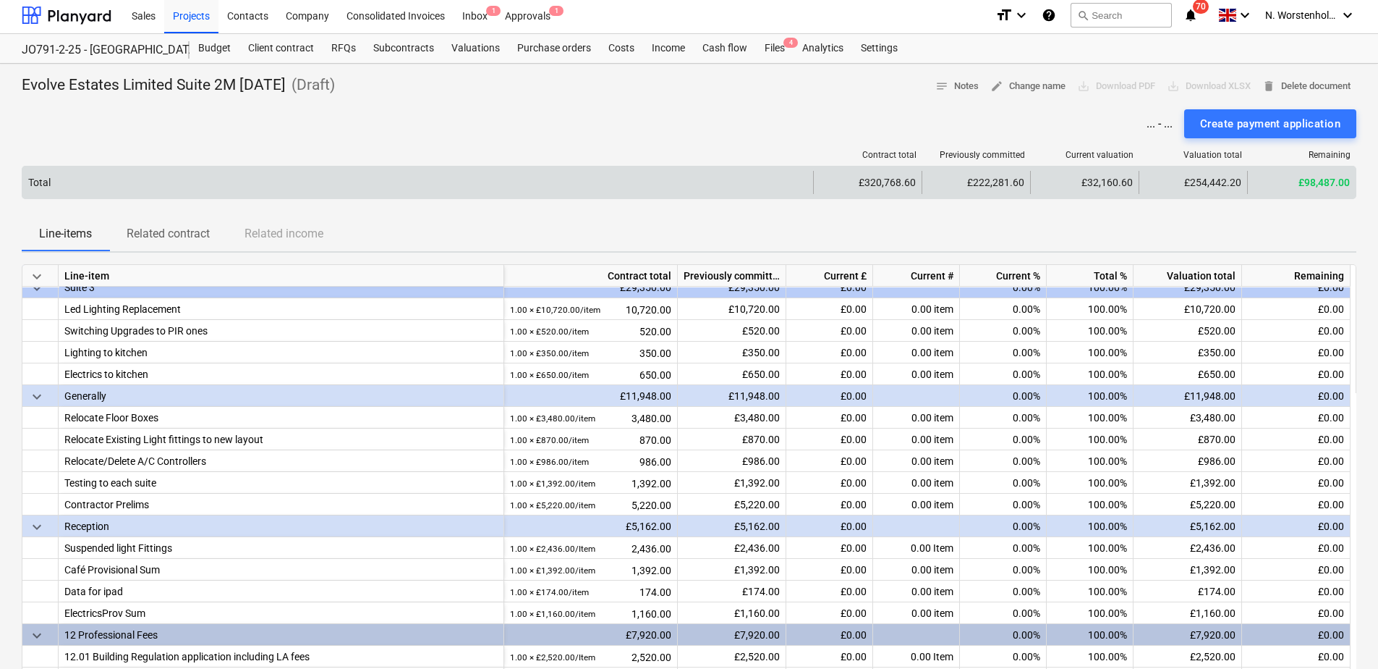
scroll to position [0, 0]
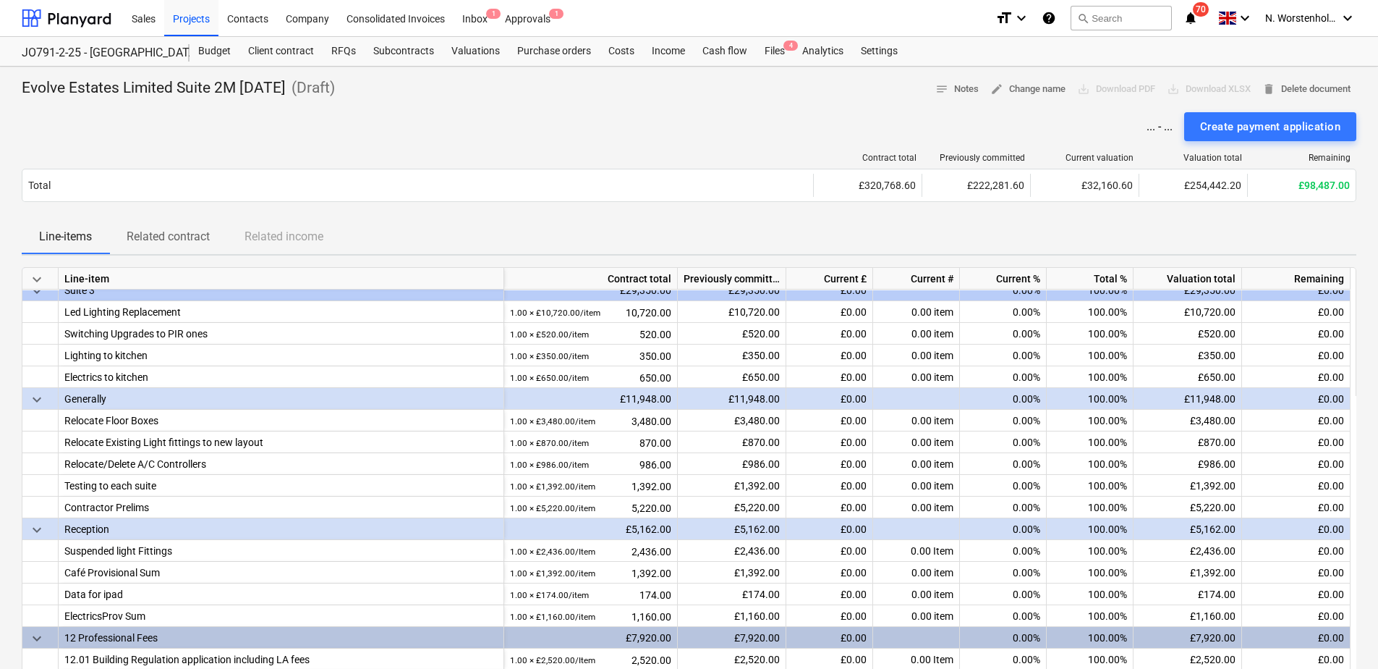
click at [1177, 89] on div "save_alt Download XLSX" at bounding box center [1209, 89] width 96 height 22
click at [1187, 89] on div "save_alt Download XLSX" at bounding box center [1209, 89] width 96 height 22
click at [1184, 90] on div "save_alt Download XLSX" at bounding box center [1209, 89] width 96 height 22
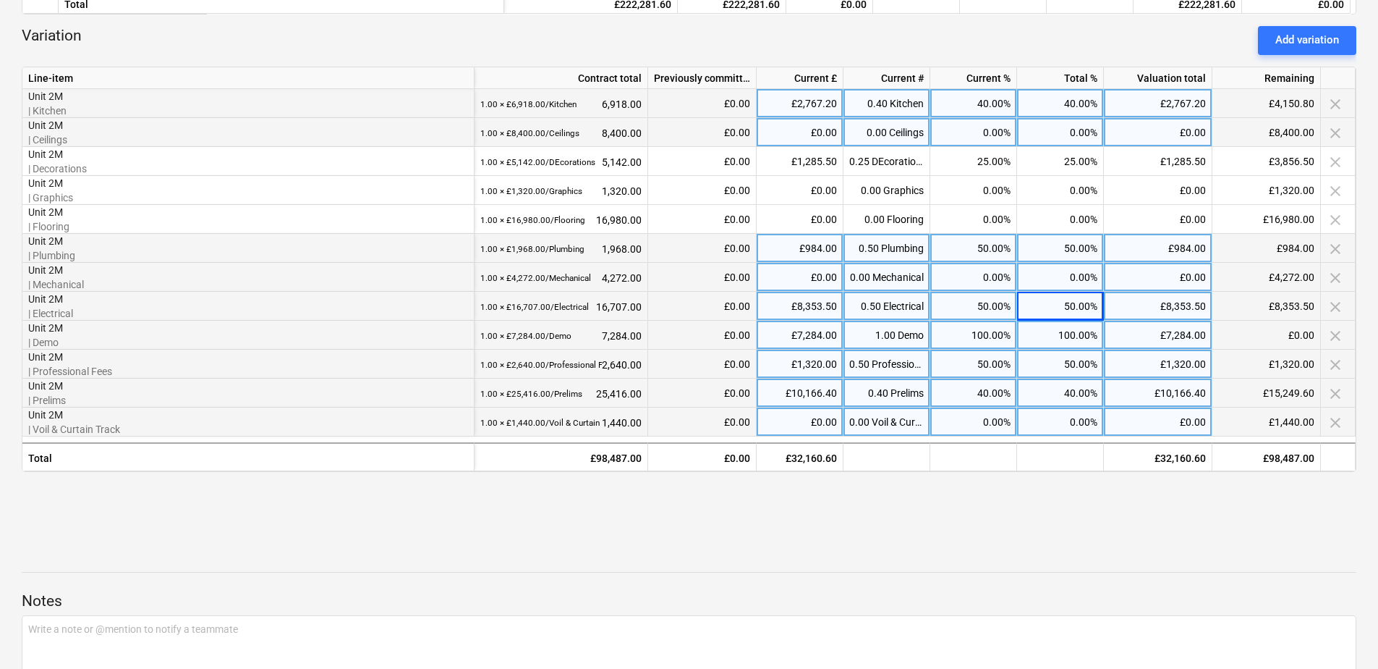
scroll to position [724, 0]
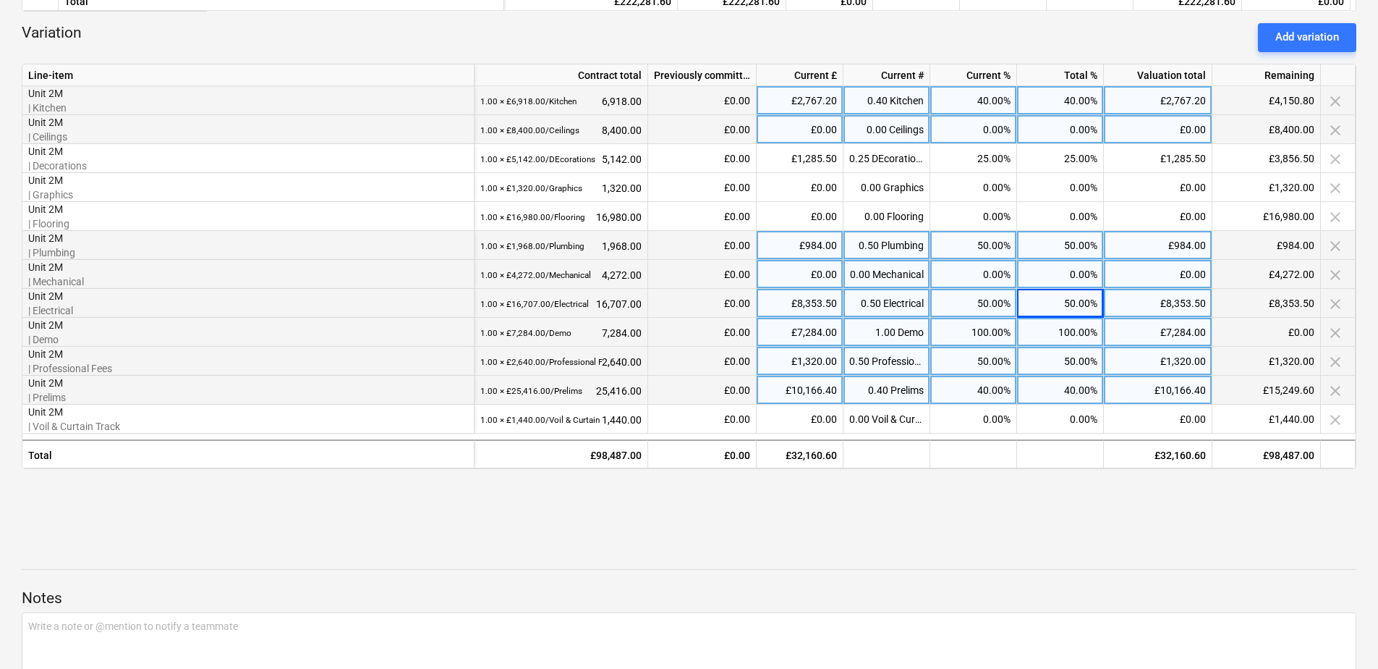
click at [999, 506] on div "Evolve Estates Limited Suite 2M [DATE] ( Draft ) notes Notes edit Change name s…" at bounding box center [689, 49] width 1378 height 1412
click at [1069, 386] on div "40.00%" at bounding box center [1060, 390] width 87 height 29
type input "50"
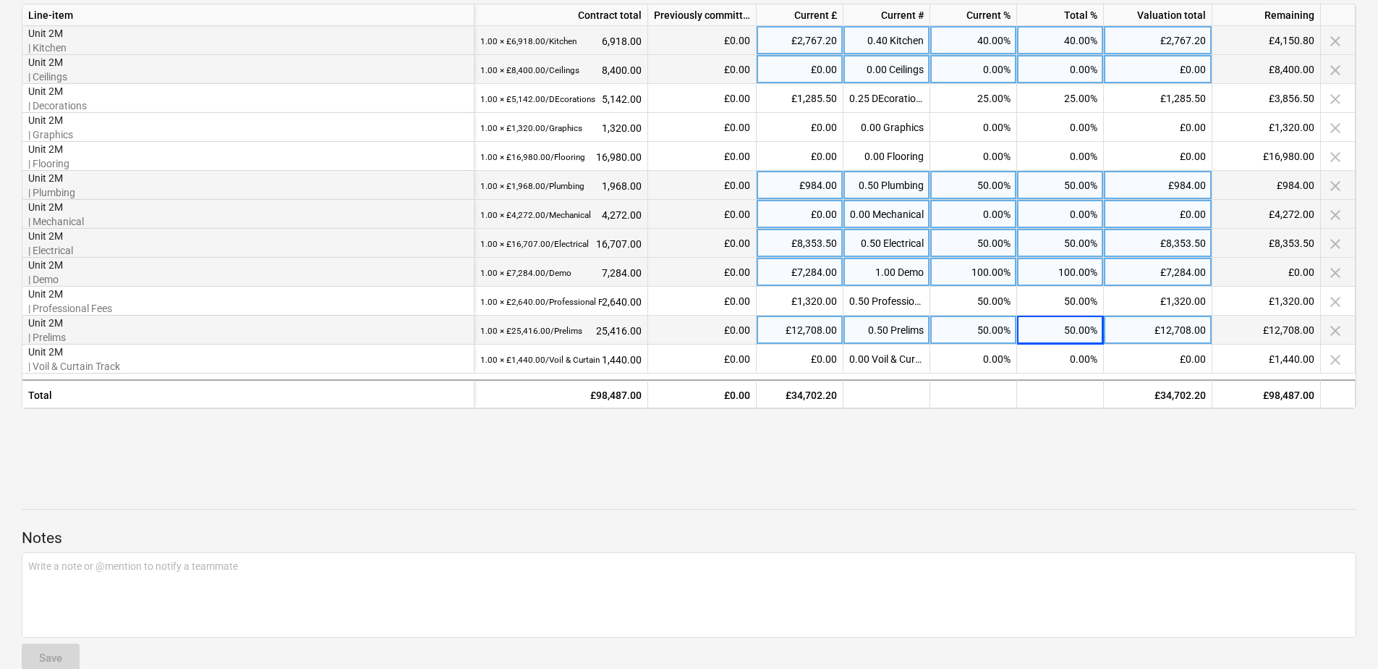
scroll to position [810, 0]
